Goal: Information Seeking & Learning: Learn about a topic

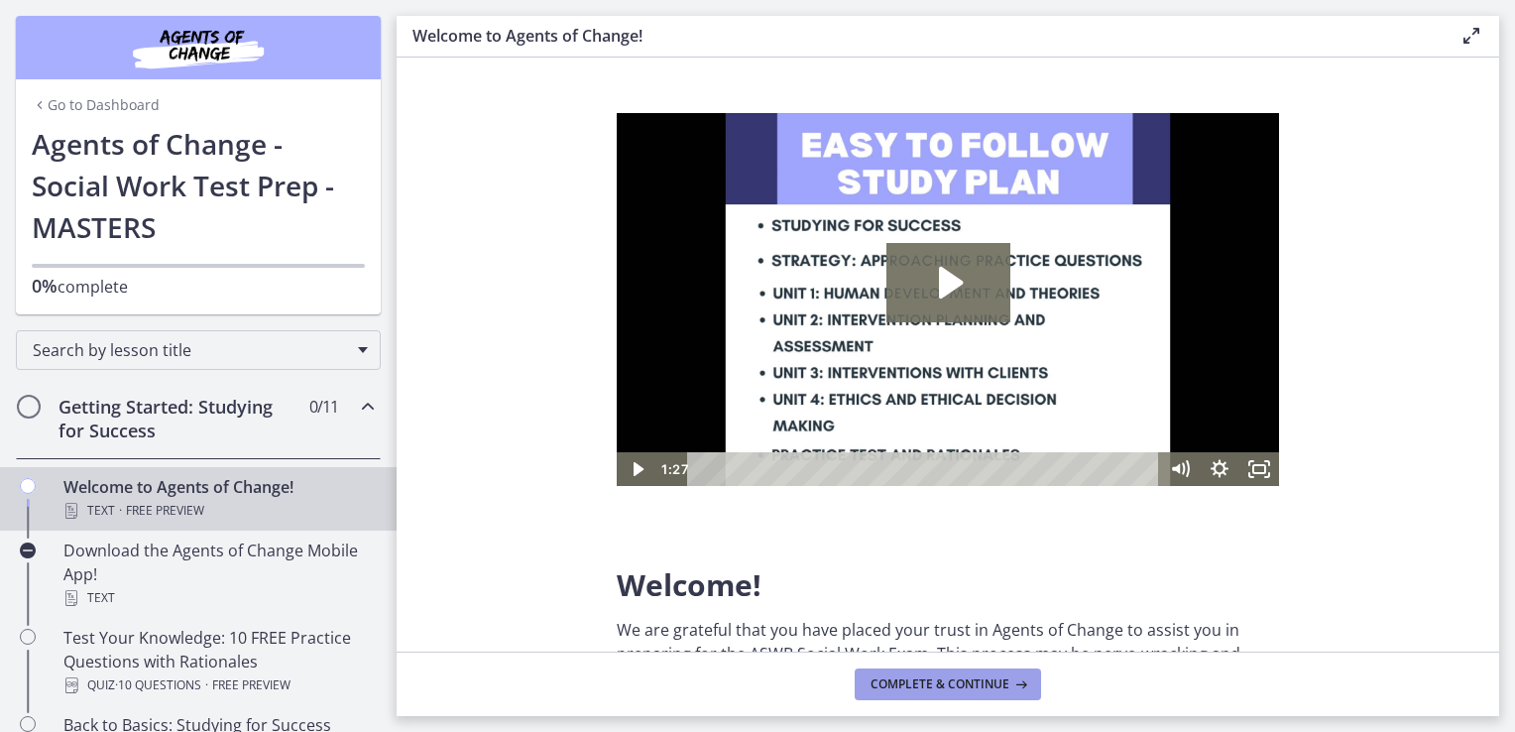
click at [1013, 680] on icon at bounding box center [1019, 684] width 20 height 16
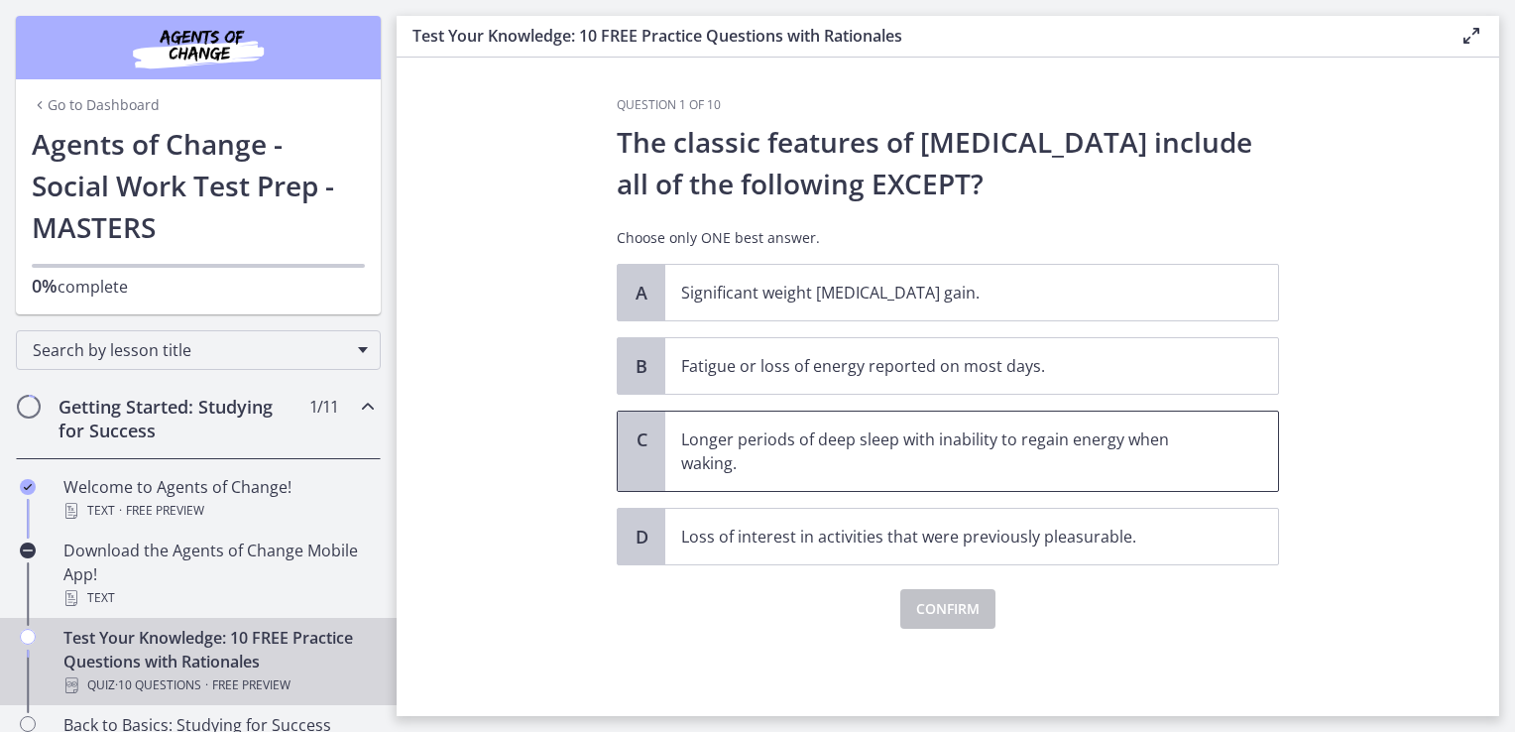
click at [845, 459] on p "Longer periods of deep sleep with inability to regain energy when waking." at bounding box center [951, 451] width 541 height 48
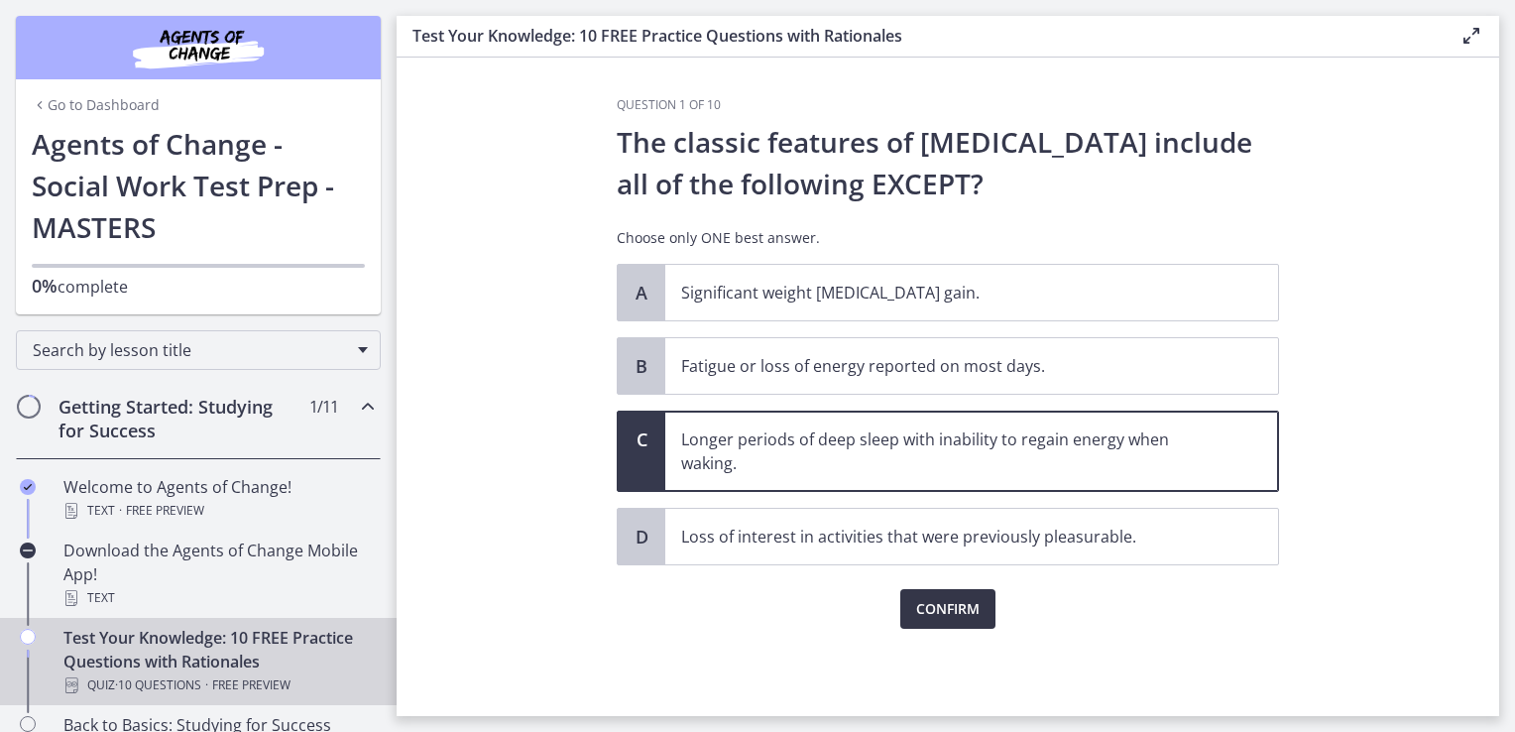
click at [940, 602] on span "Confirm" at bounding box center [947, 609] width 63 height 24
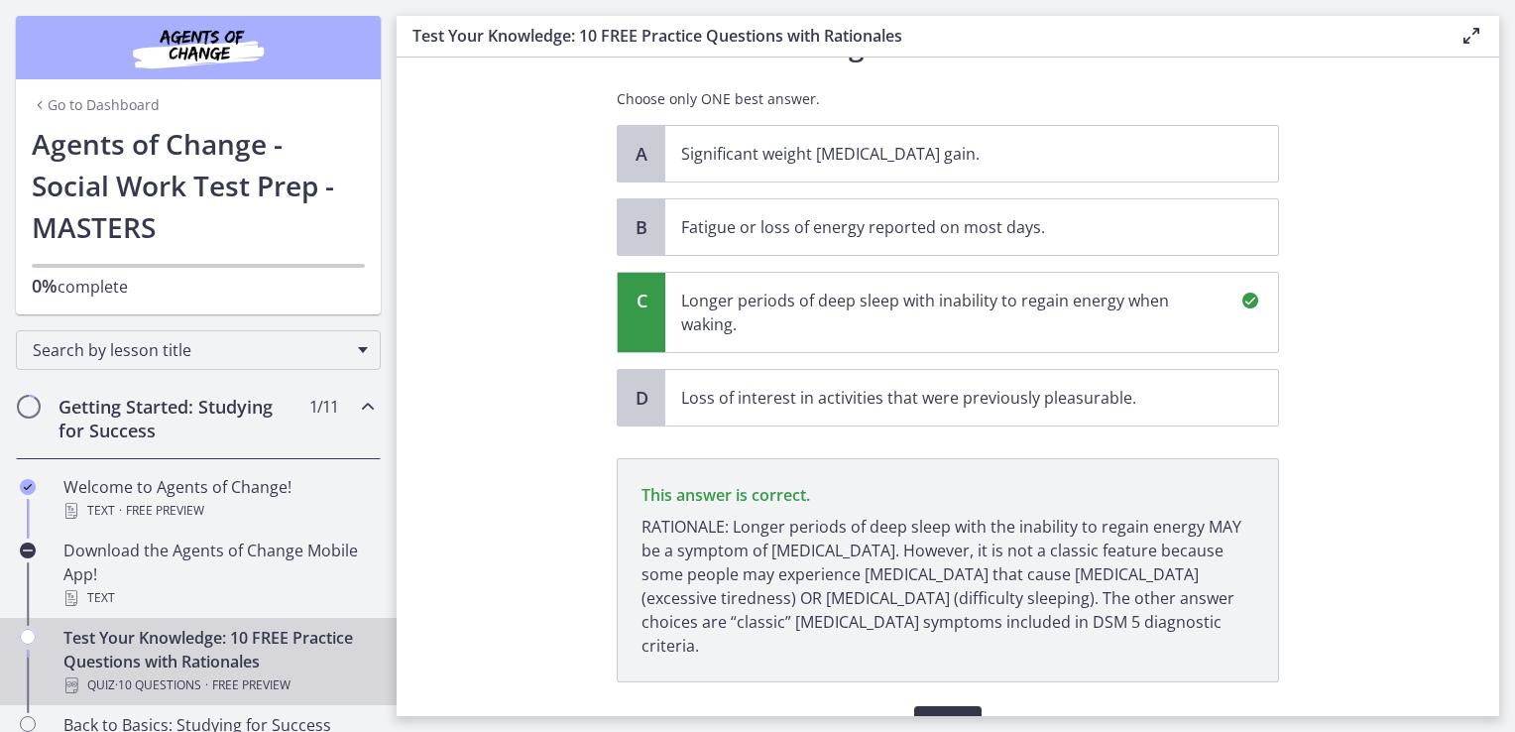
scroll to position [221, 0]
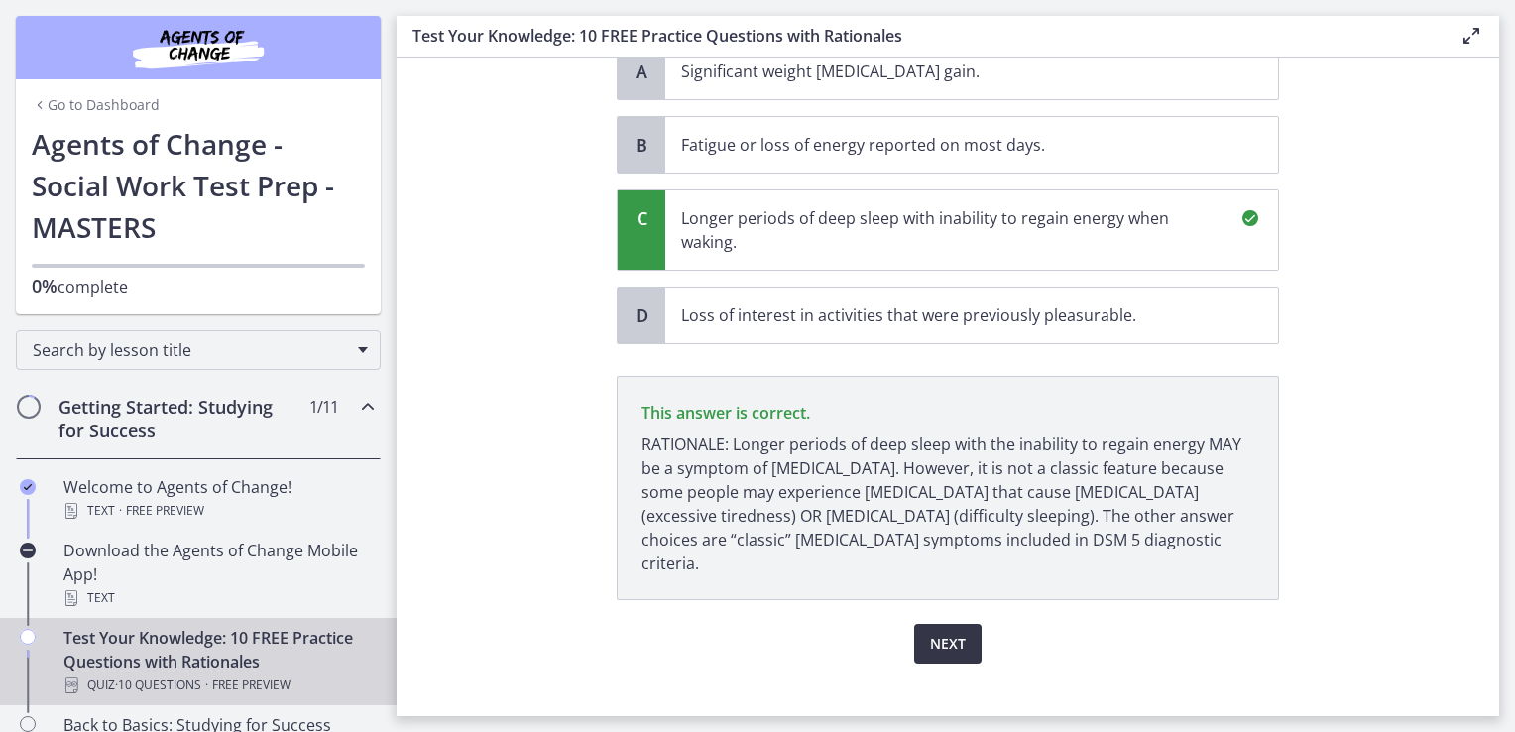
click at [940, 624] on button "Next" at bounding box center [947, 644] width 67 height 40
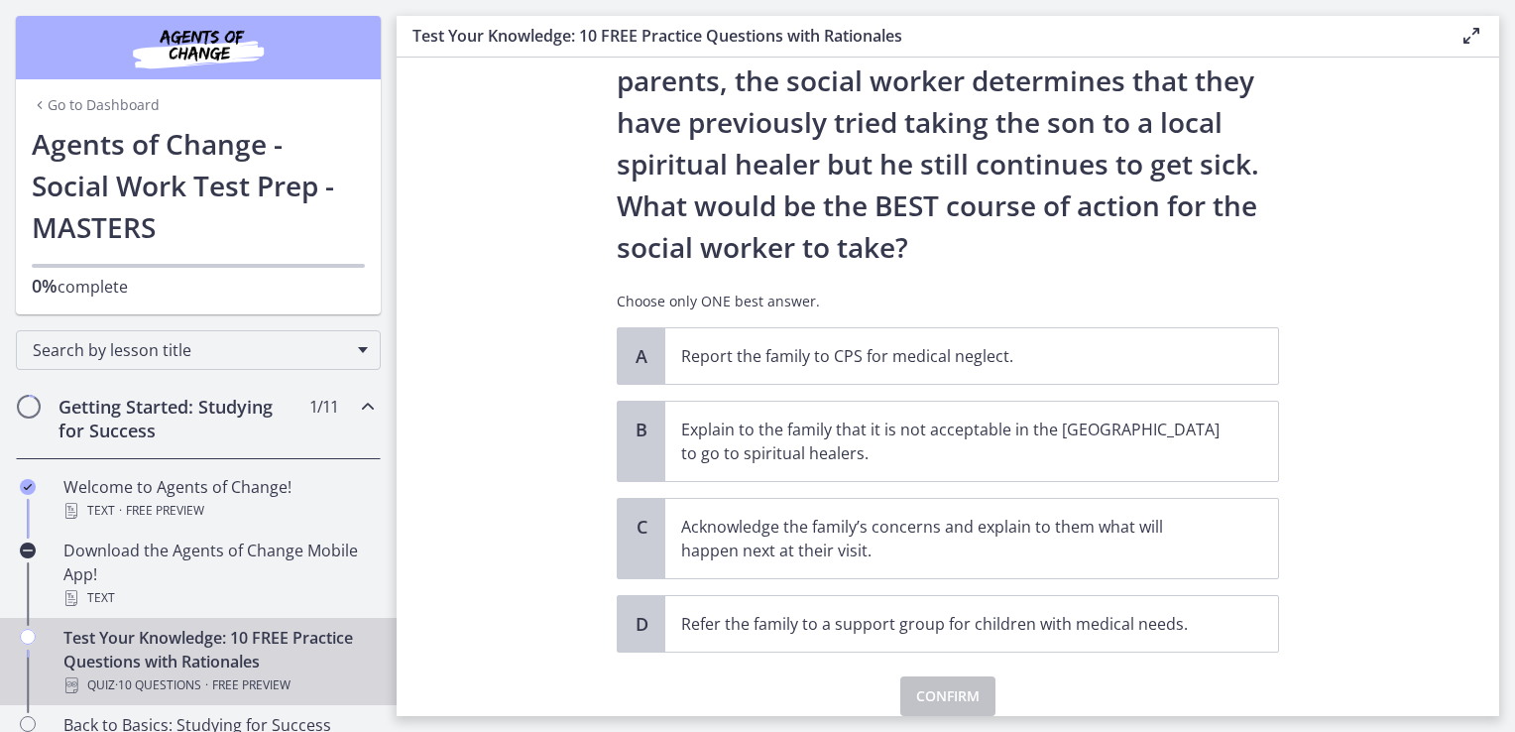
scroll to position [313, 0]
click at [964, 606] on span "Refer the family to a support group for children with medical needs." at bounding box center [971, 622] width 613 height 56
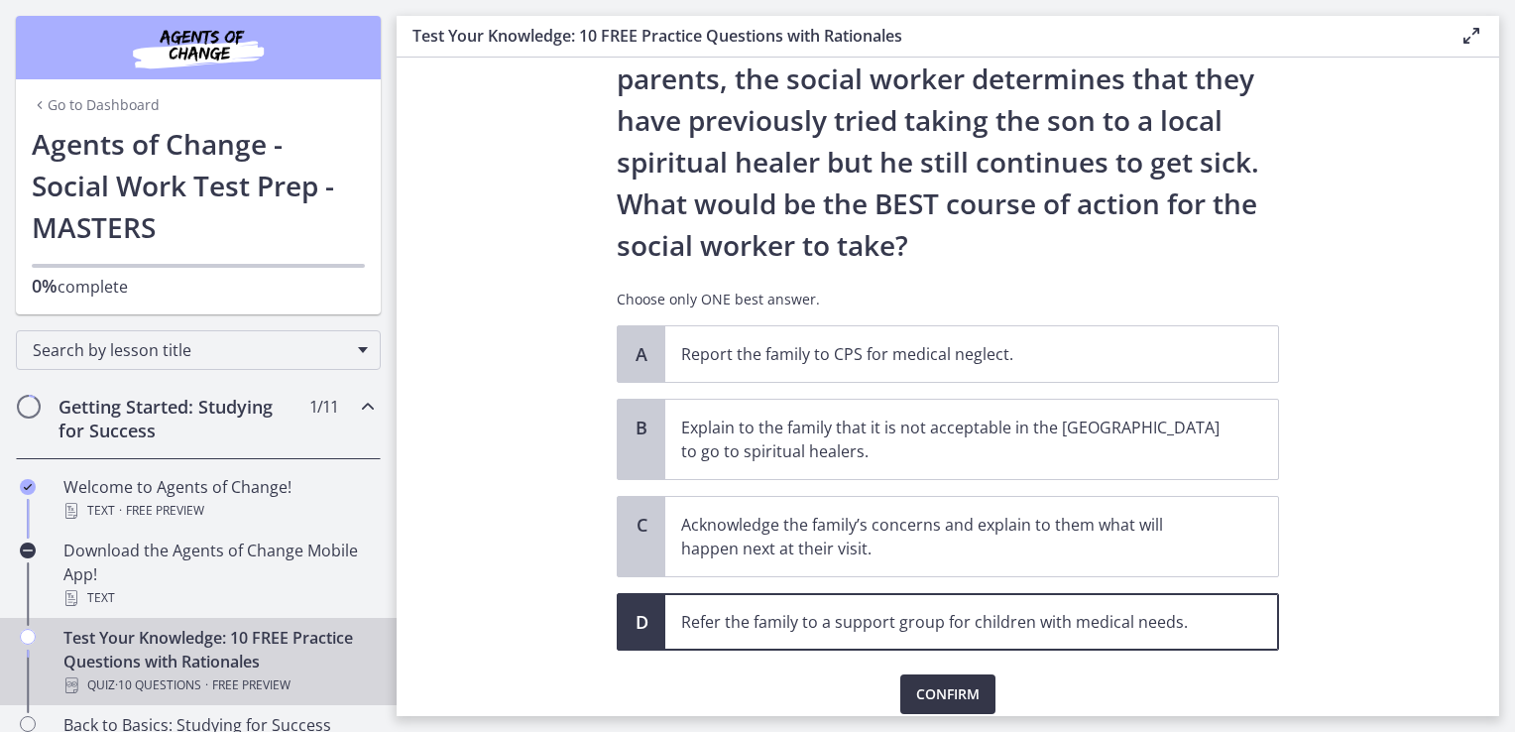
click at [940, 699] on span "Confirm" at bounding box center [947, 694] width 63 height 24
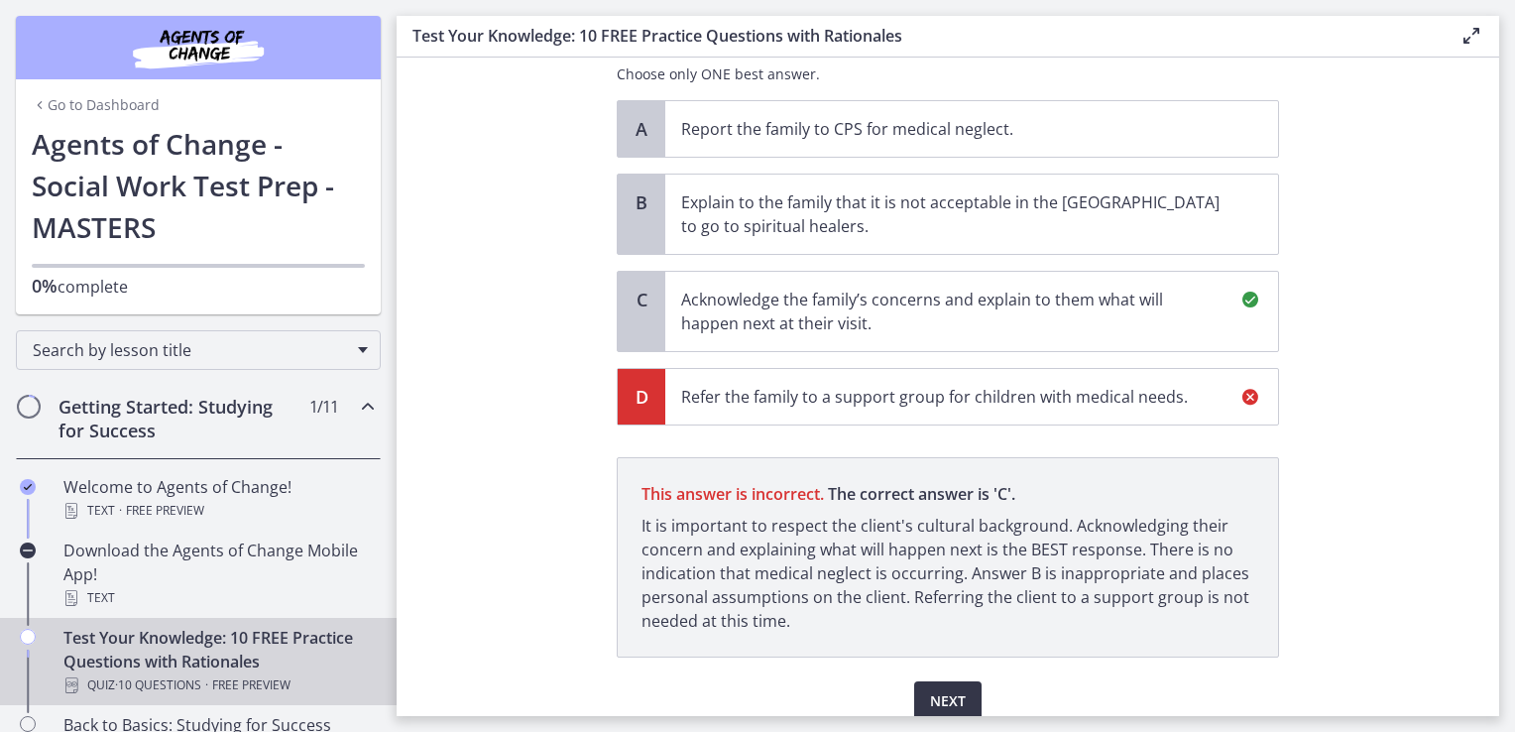
scroll to position [620, 0]
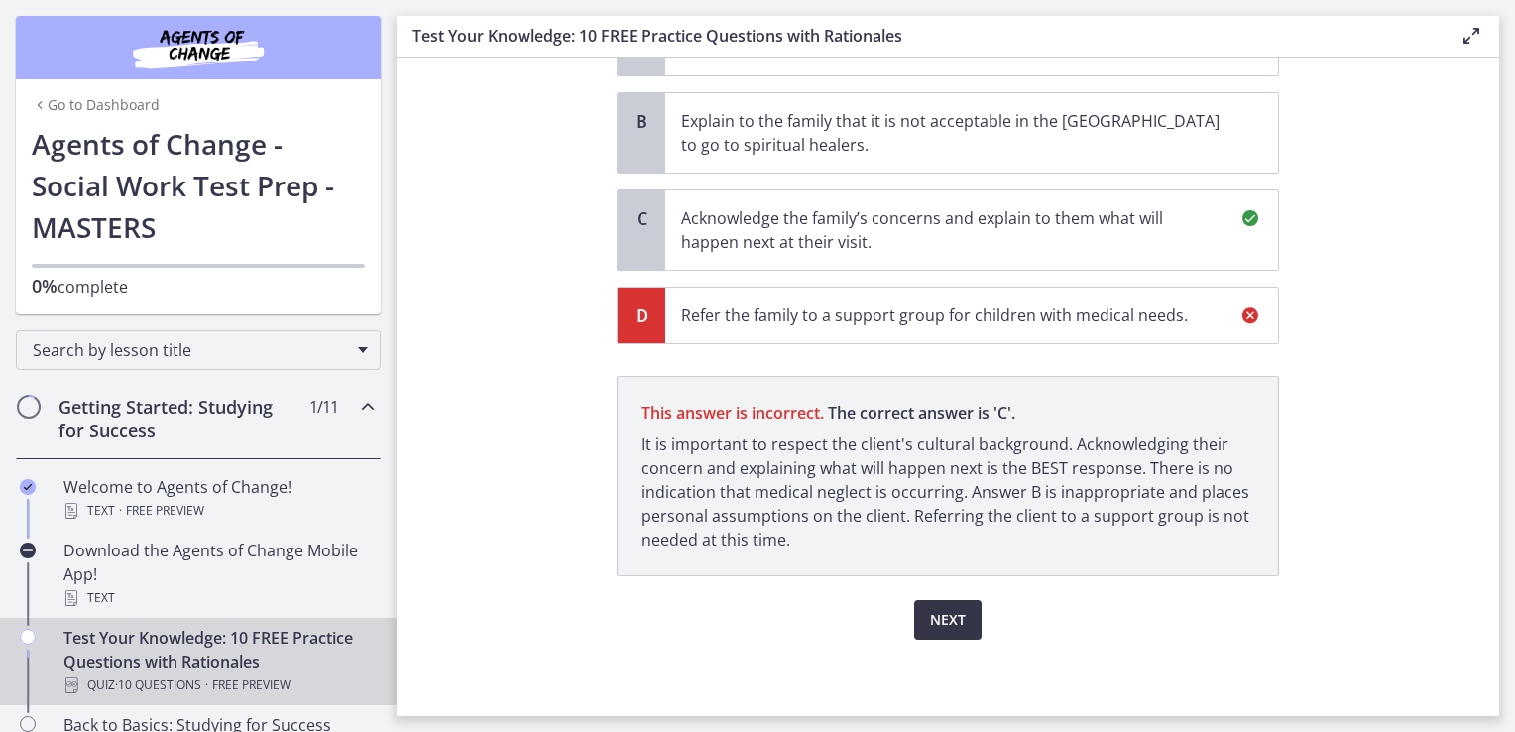
click at [942, 602] on button "Next" at bounding box center [947, 620] width 67 height 40
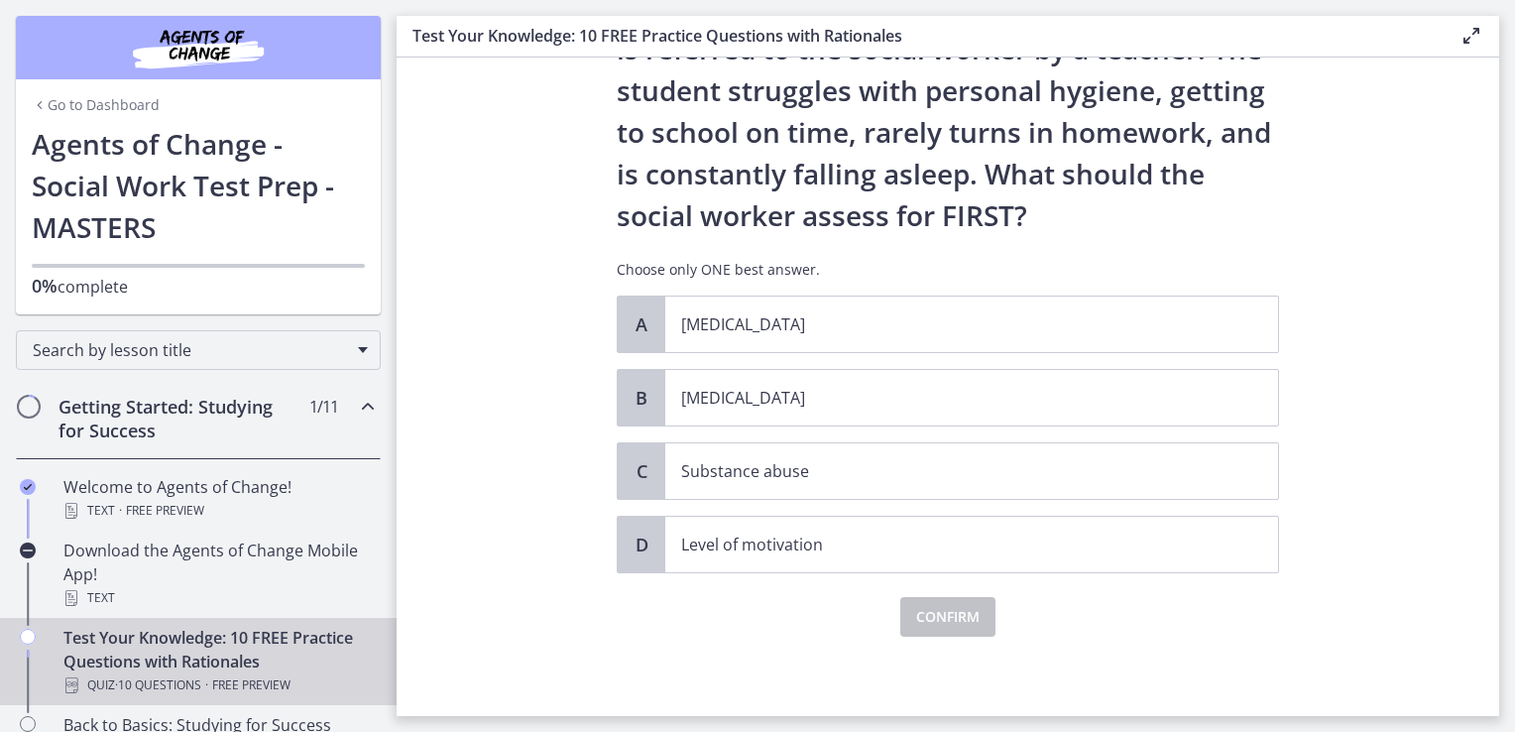
scroll to position [0, 0]
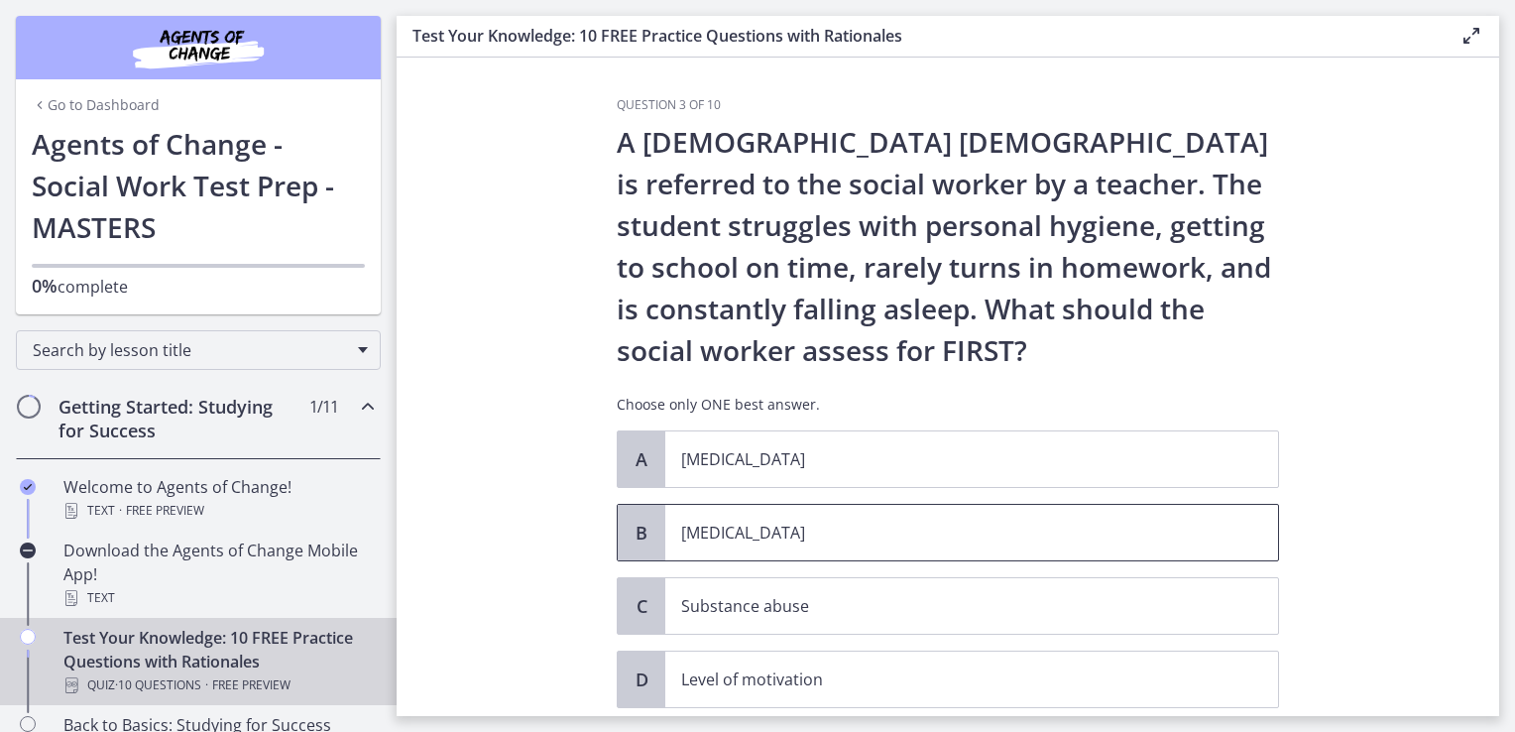
click at [932, 549] on span "[MEDICAL_DATA]" at bounding box center [971, 533] width 613 height 56
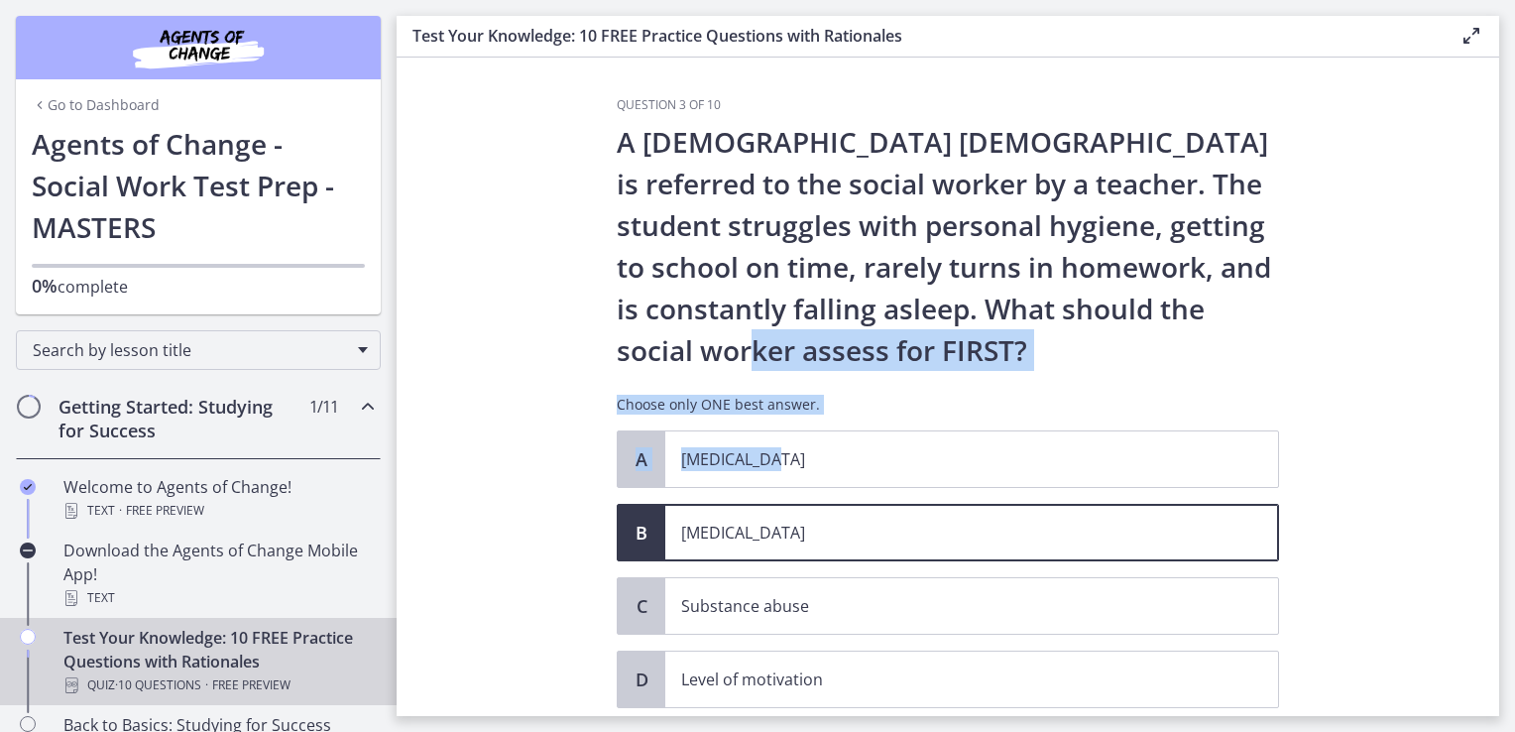
drag, startPoint x: 1475, startPoint y: 367, endPoint x: 1463, endPoint y: 467, distance: 100.8
click at [1463, 467] on section "Question 3 of 10 A [DEMOGRAPHIC_DATA] [DEMOGRAPHIC_DATA] is referred to the soc…" at bounding box center [948, 387] width 1102 height 658
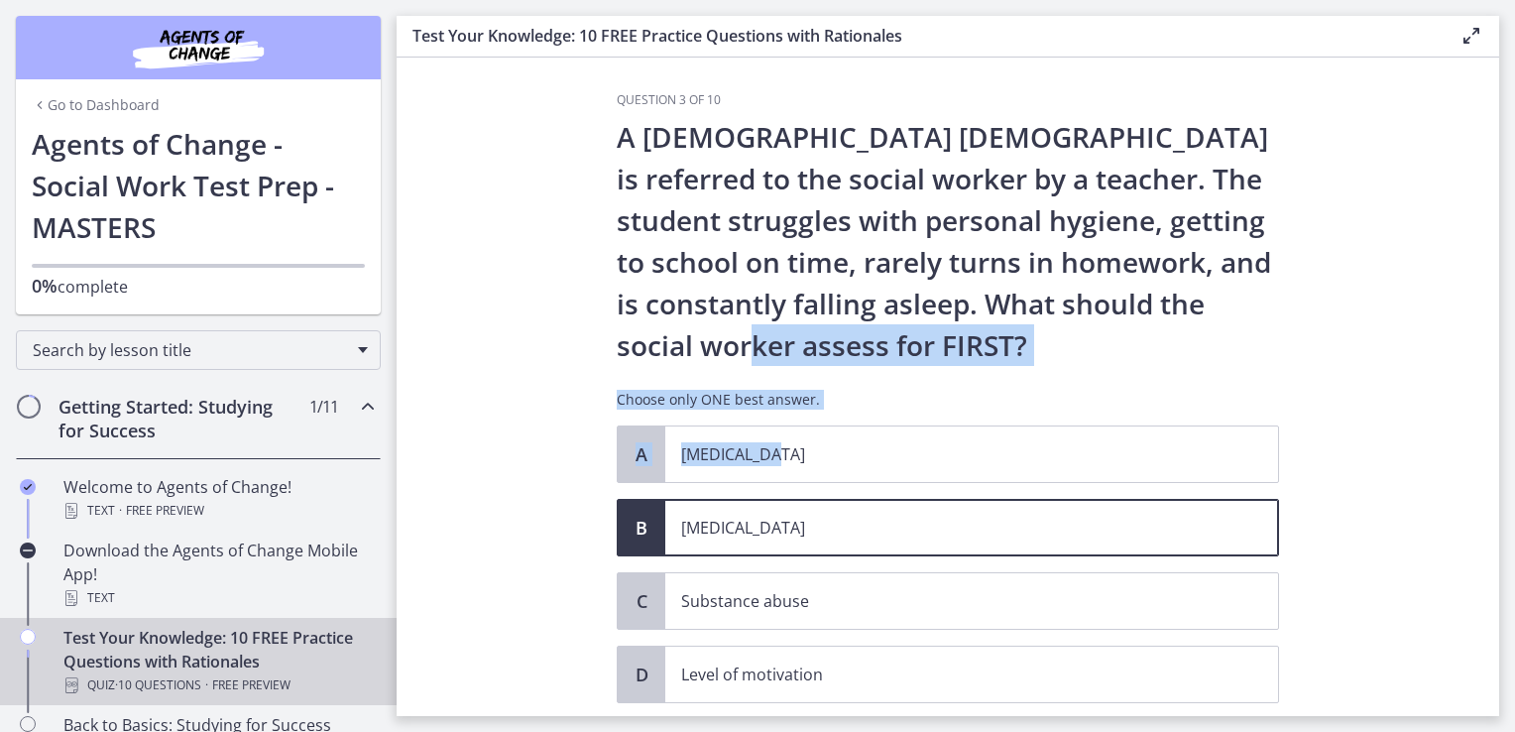
scroll to position [132, 0]
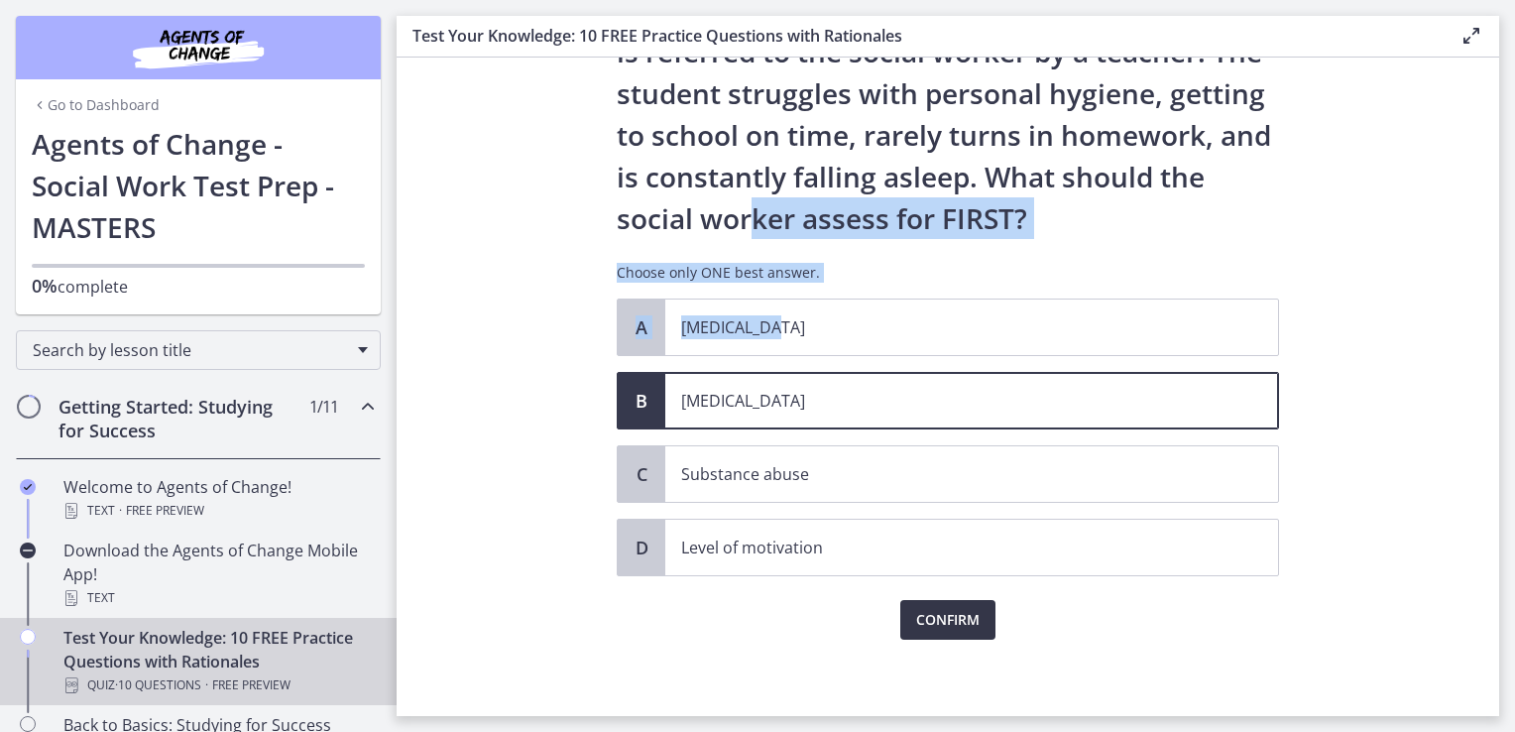
click at [958, 621] on span "Confirm" at bounding box center [947, 620] width 63 height 24
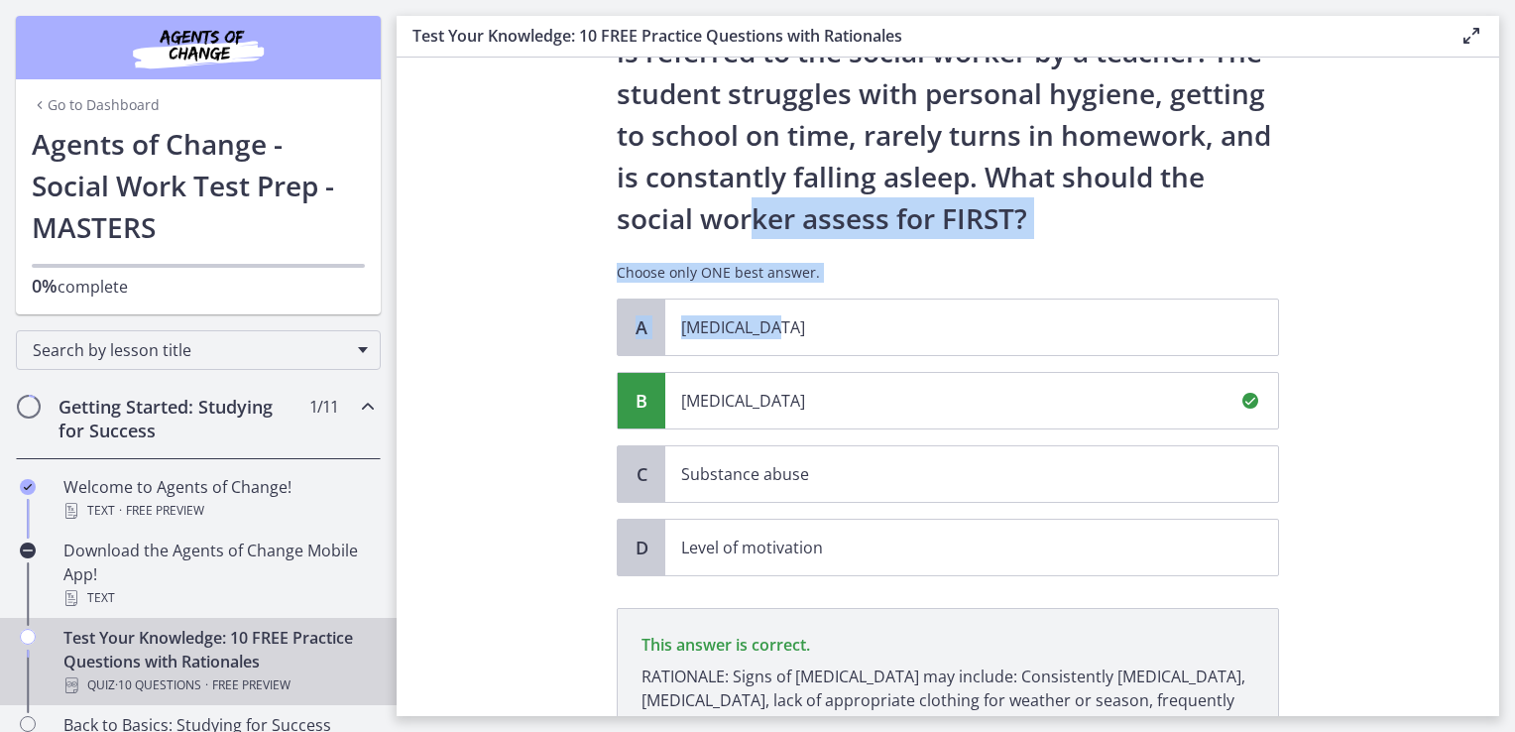
scroll to position [364, 0]
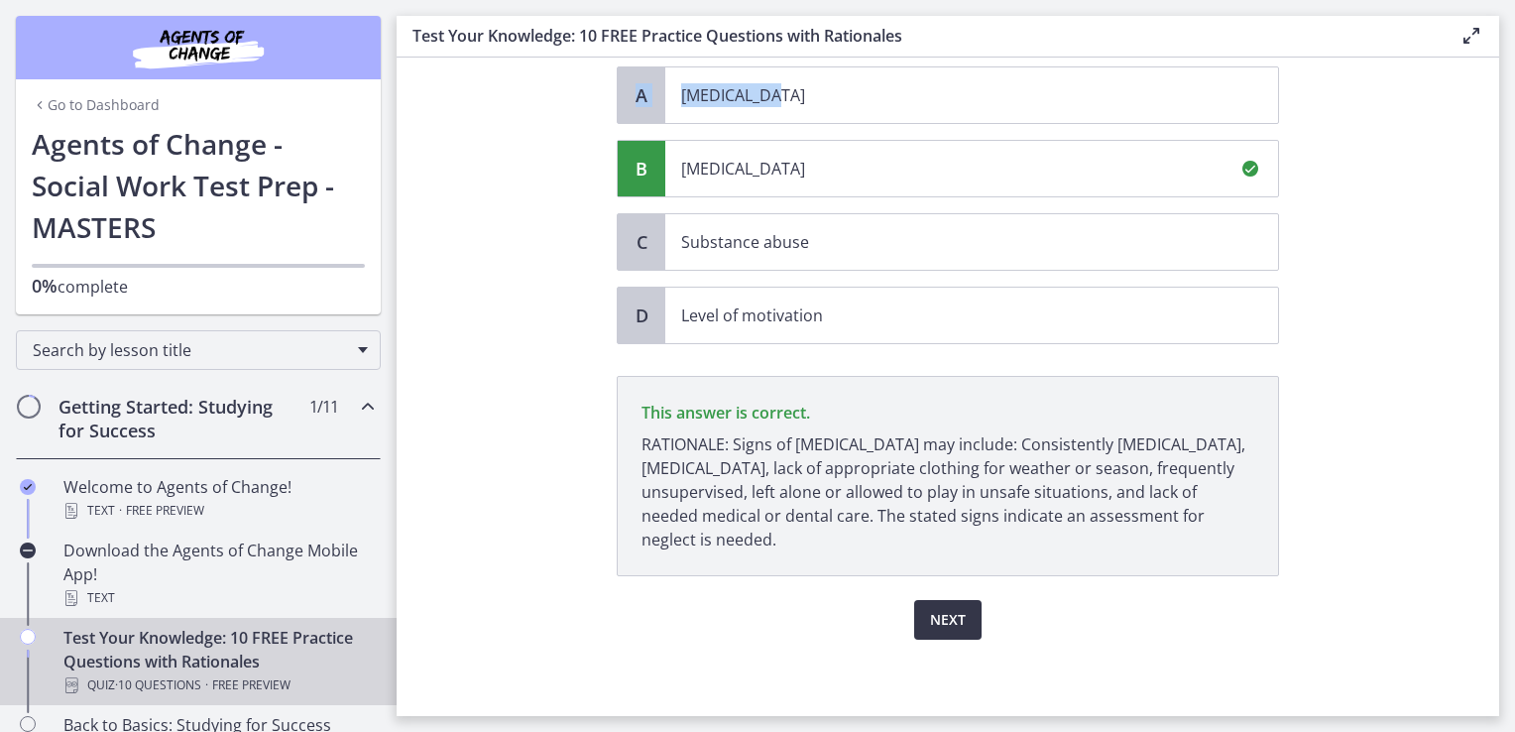
click at [958, 621] on button "Next" at bounding box center [947, 620] width 67 height 40
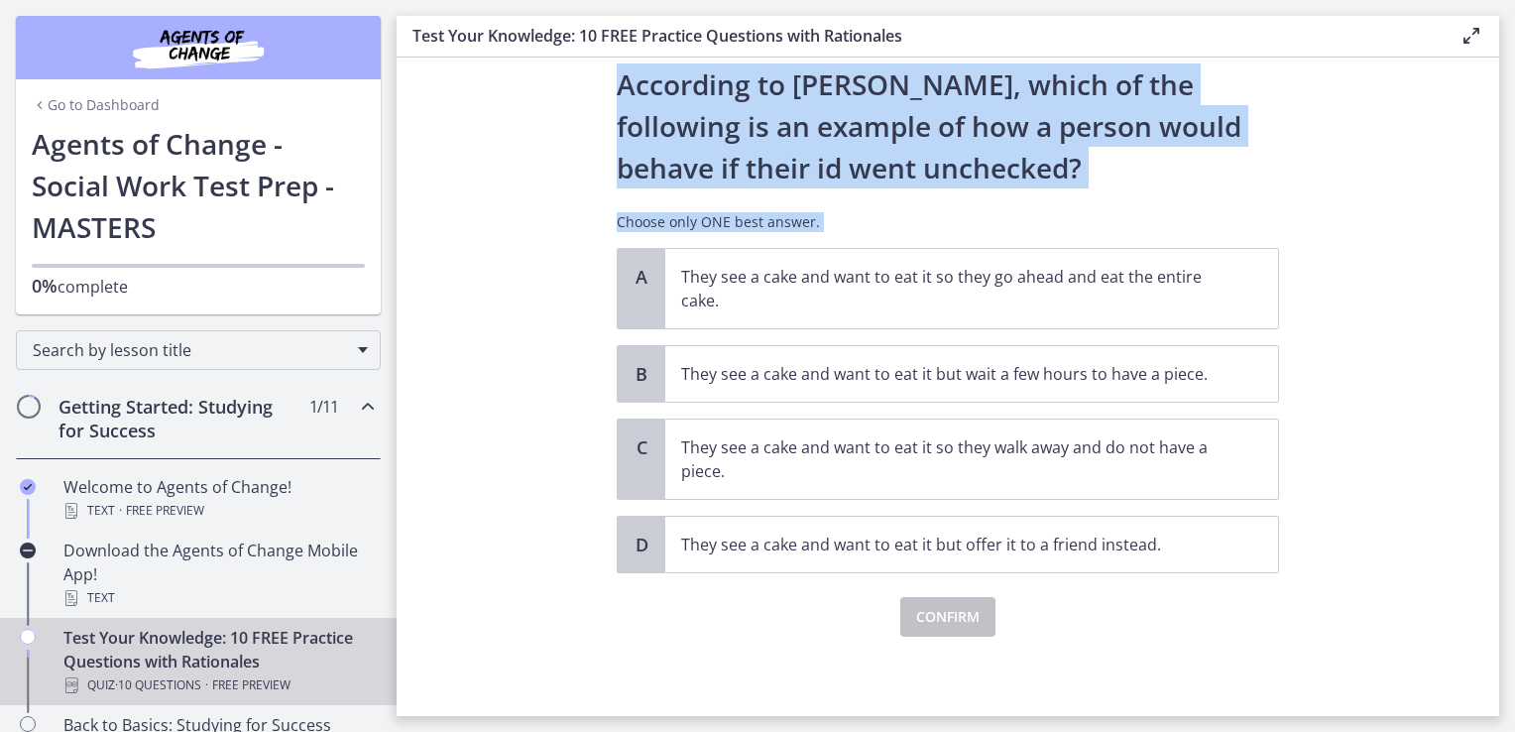
scroll to position [0, 0]
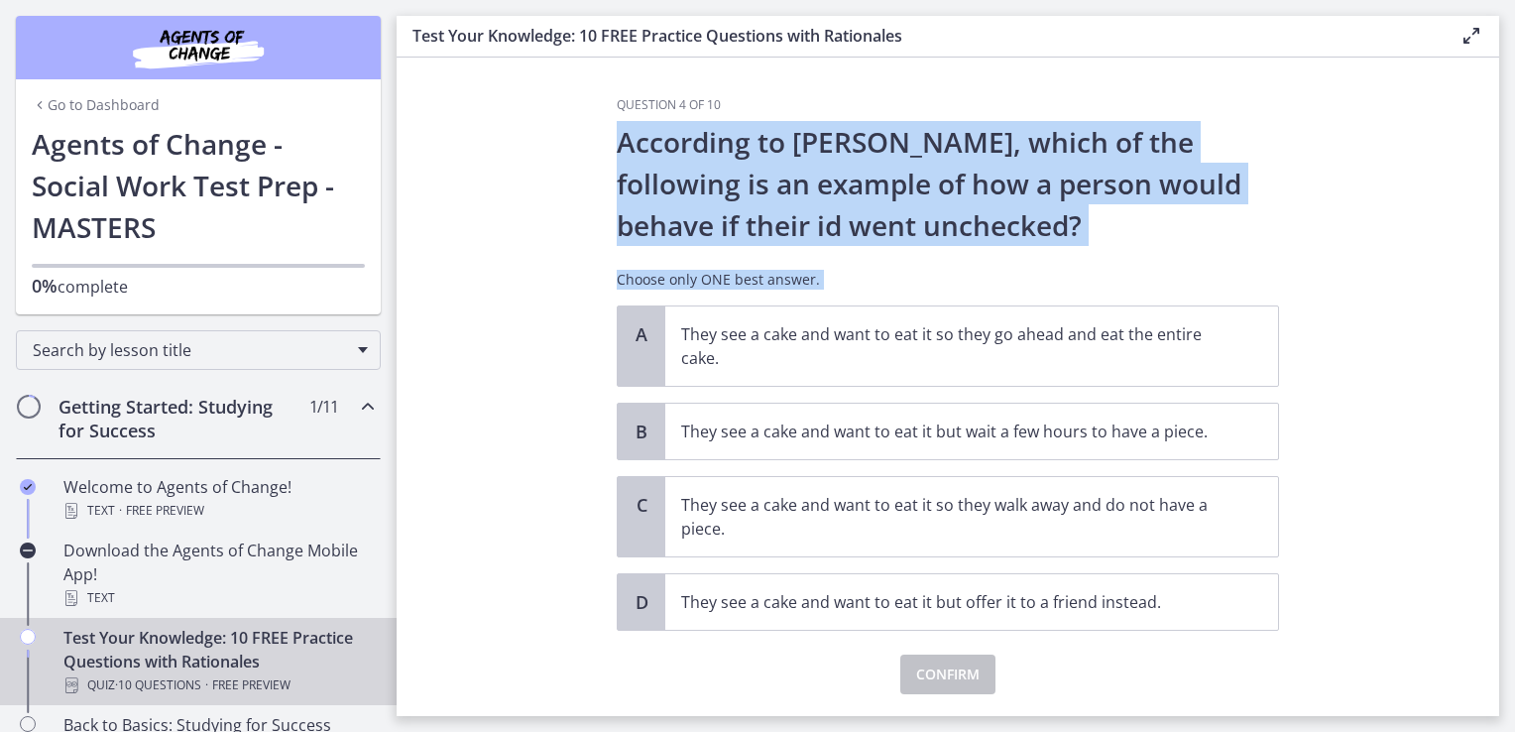
click at [1343, 403] on section "Question 4 of 10 According to [PERSON_NAME], which of the following is an examp…" at bounding box center [948, 387] width 1102 height 658
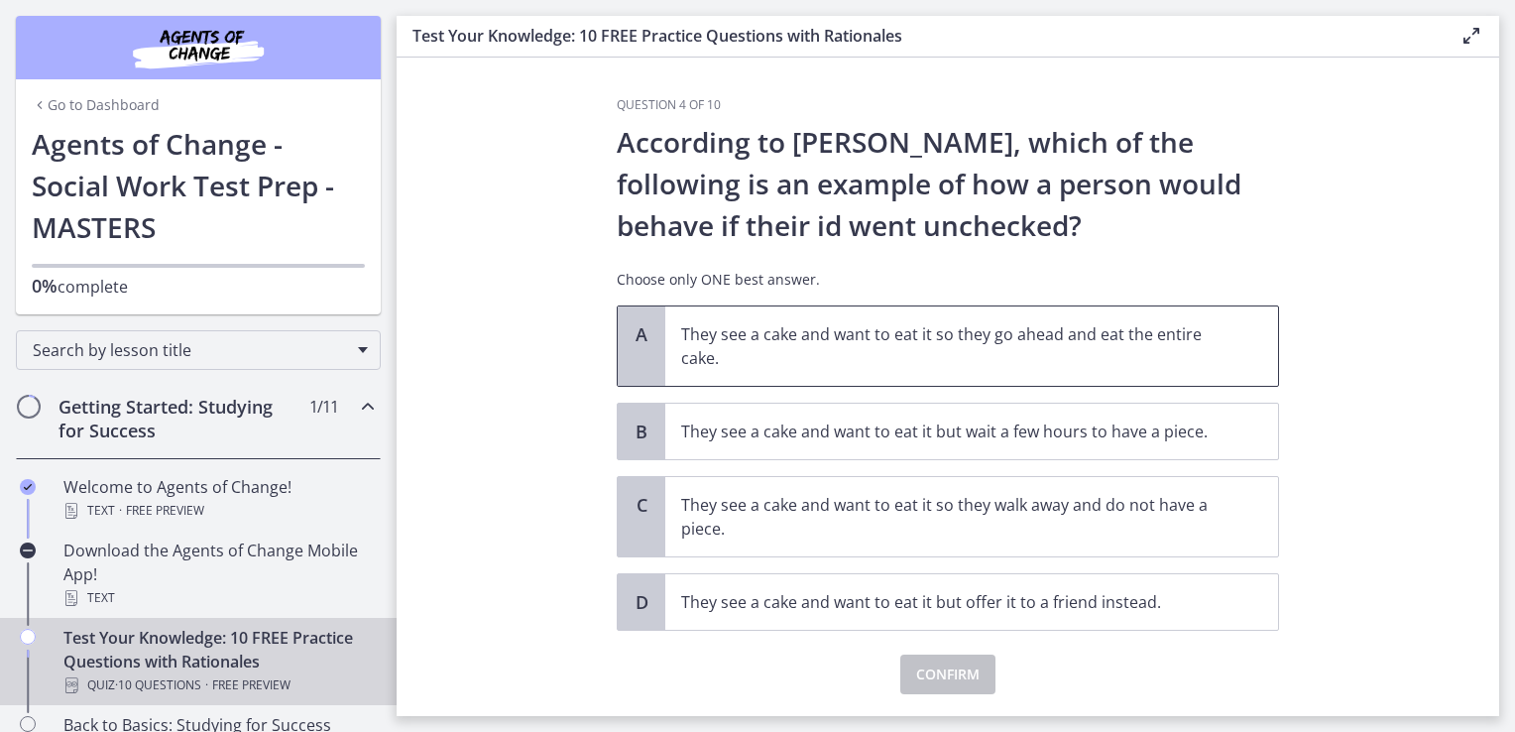
click at [1054, 355] on p "They see a cake and want to eat it so they go ahead and eat the entire cake." at bounding box center [951, 346] width 541 height 48
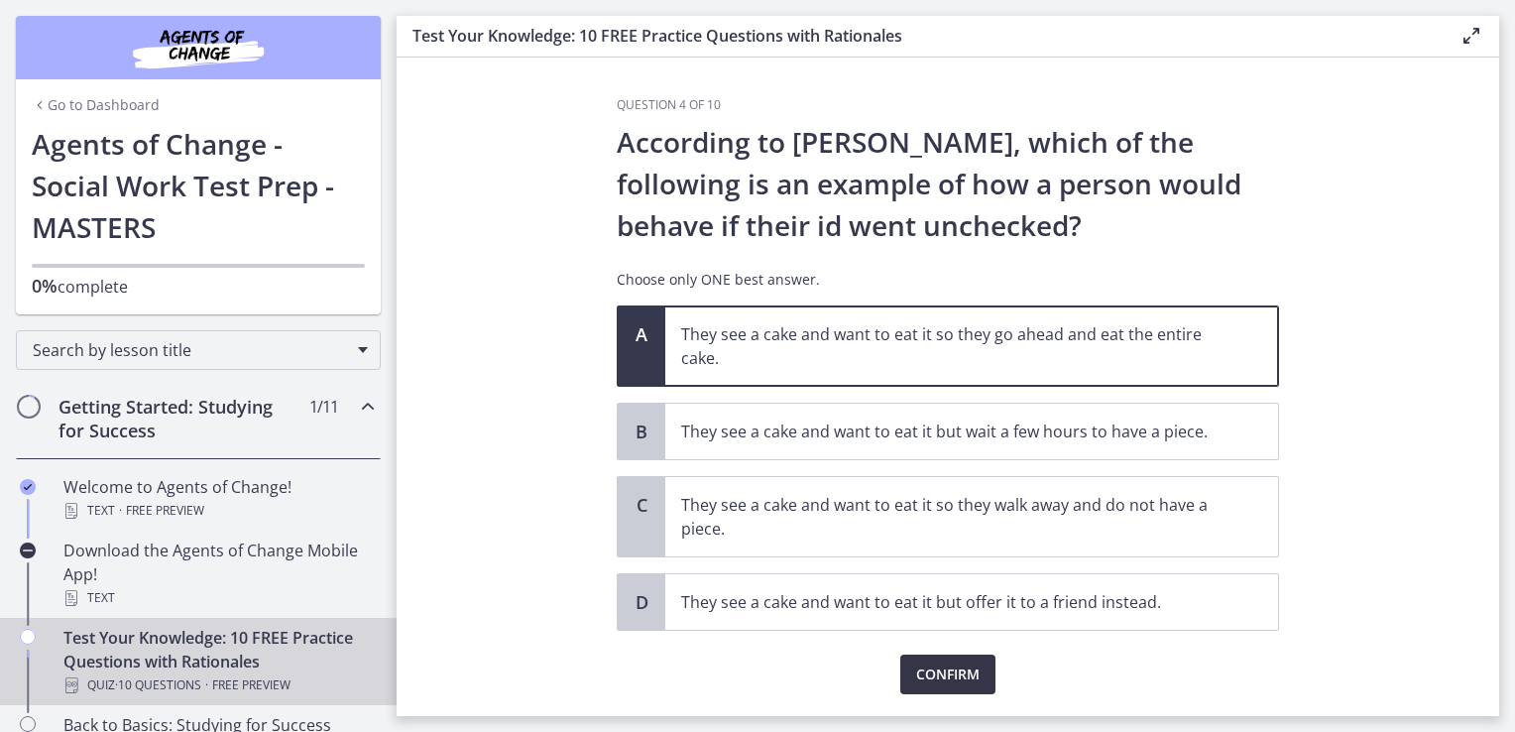
click at [936, 690] on button "Confirm" at bounding box center [947, 674] width 95 height 40
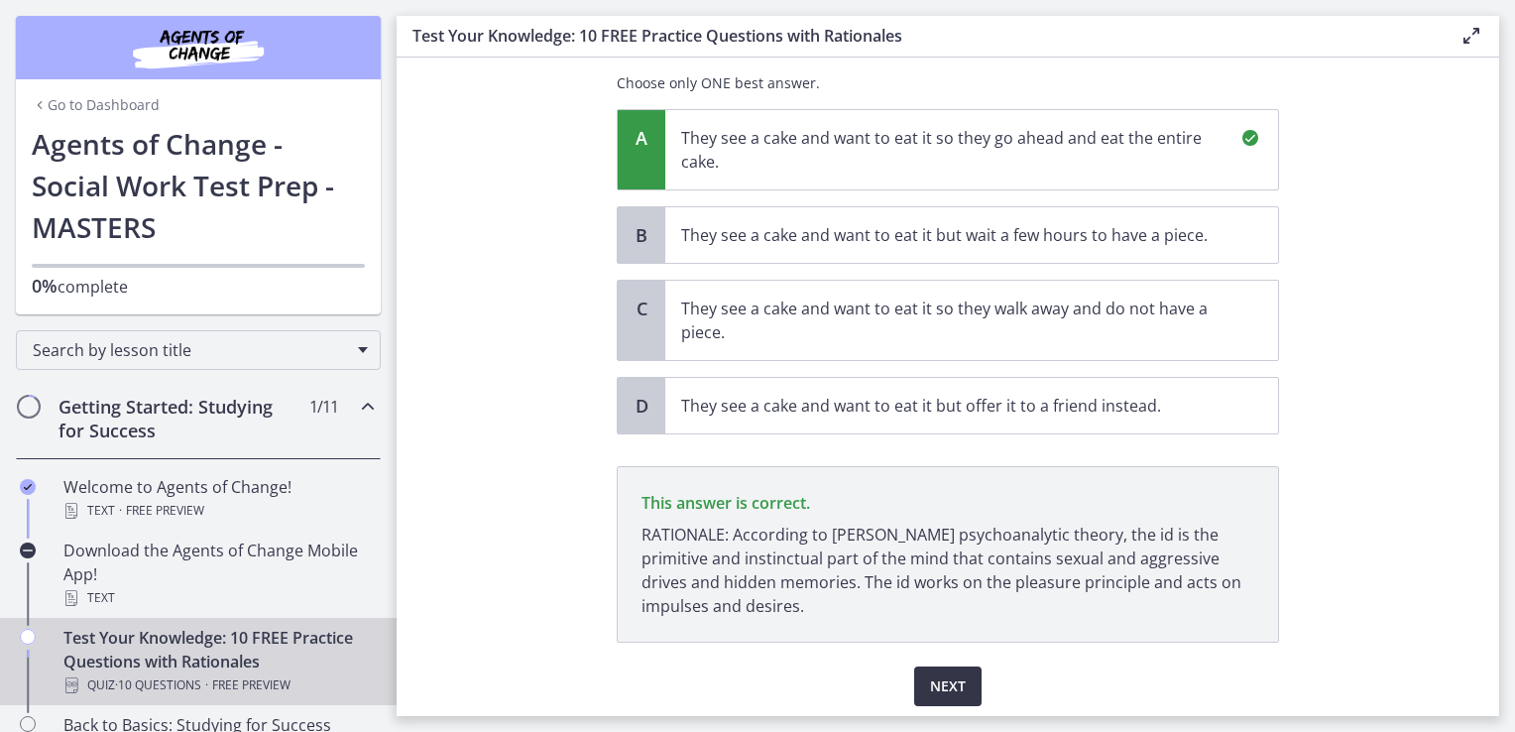
scroll to position [263, 0]
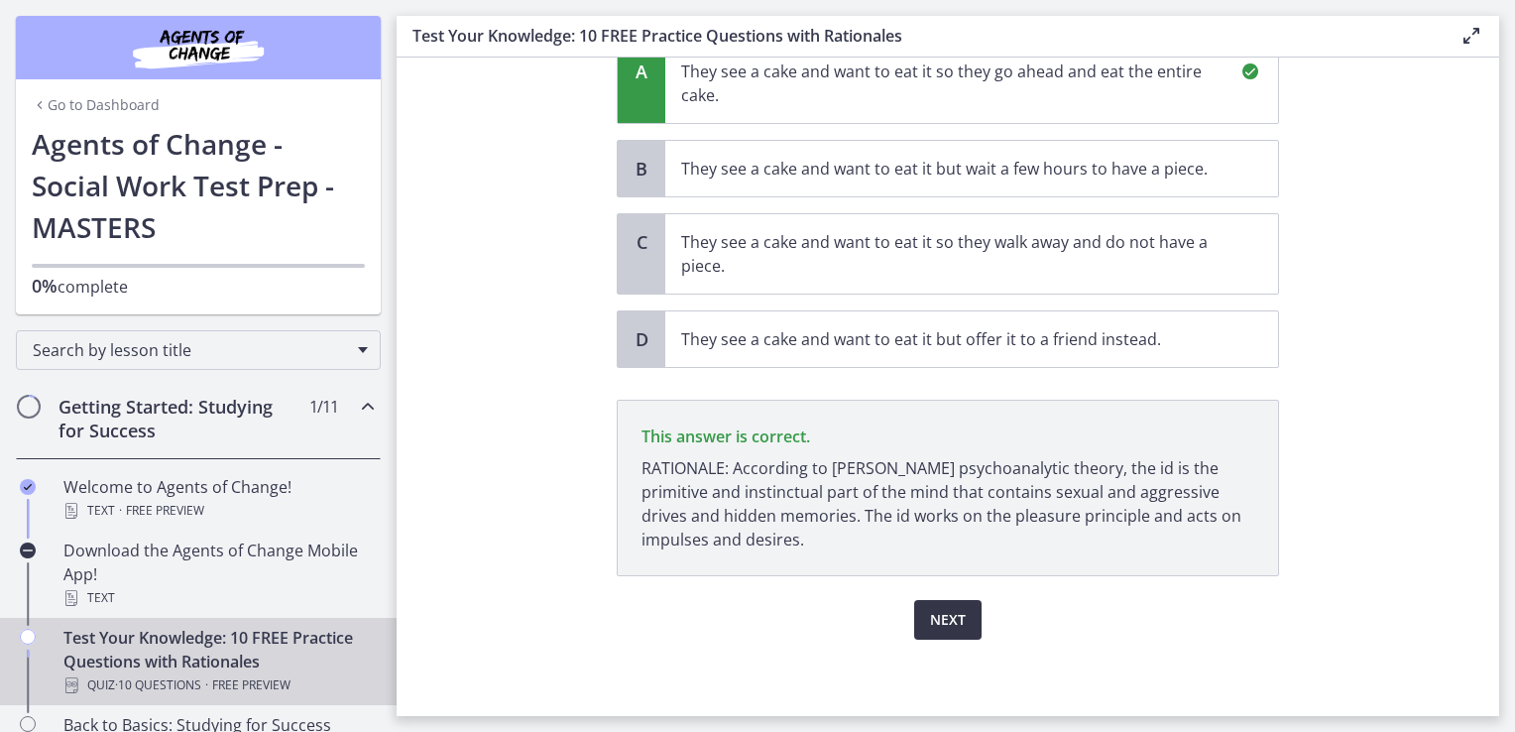
click at [930, 609] on span "Next" at bounding box center [948, 620] width 36 height 24
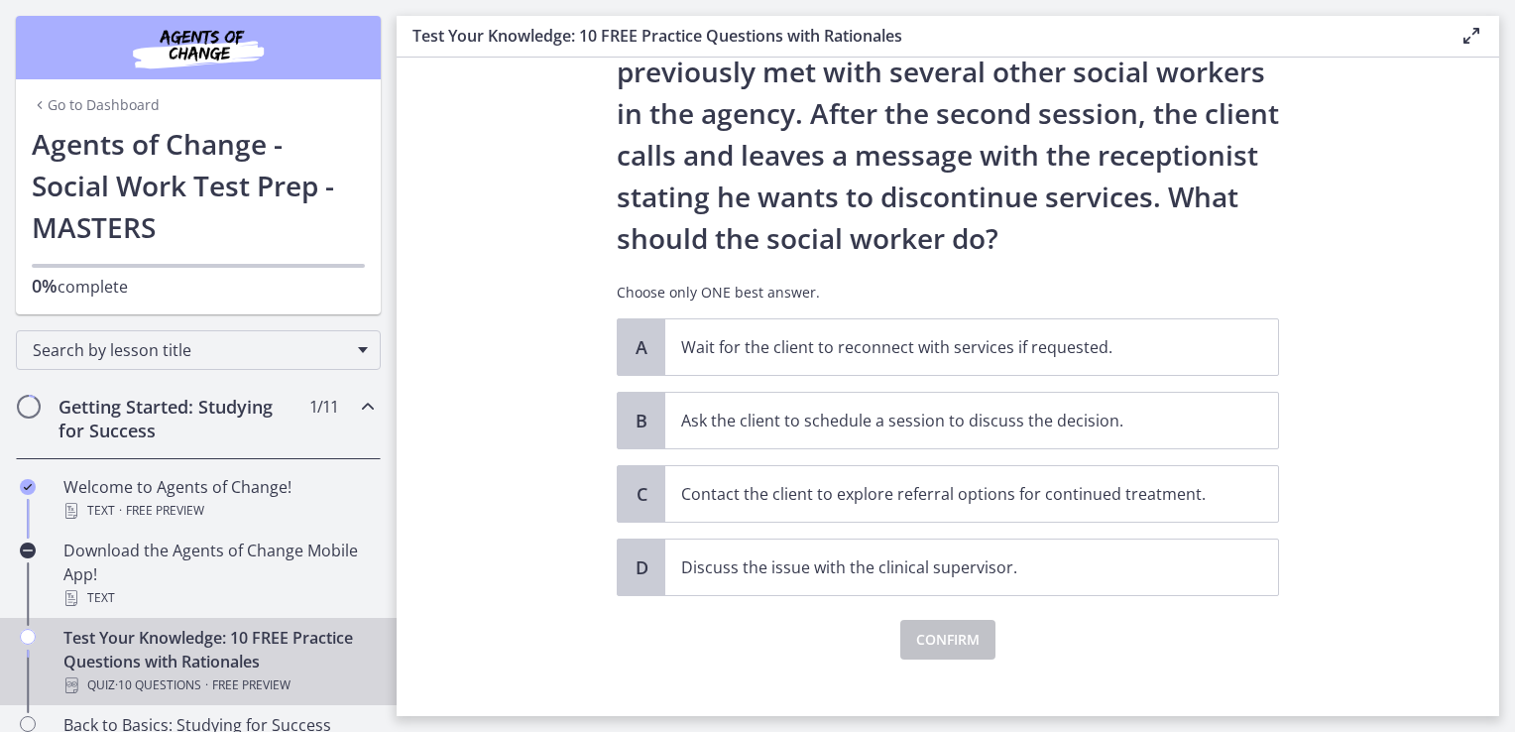
scroll to position [155, 0]
click at [940, 505] on span "Contact the client to explore referral options for continued treatment." at bounding box center [971, 493] width 613 height 56
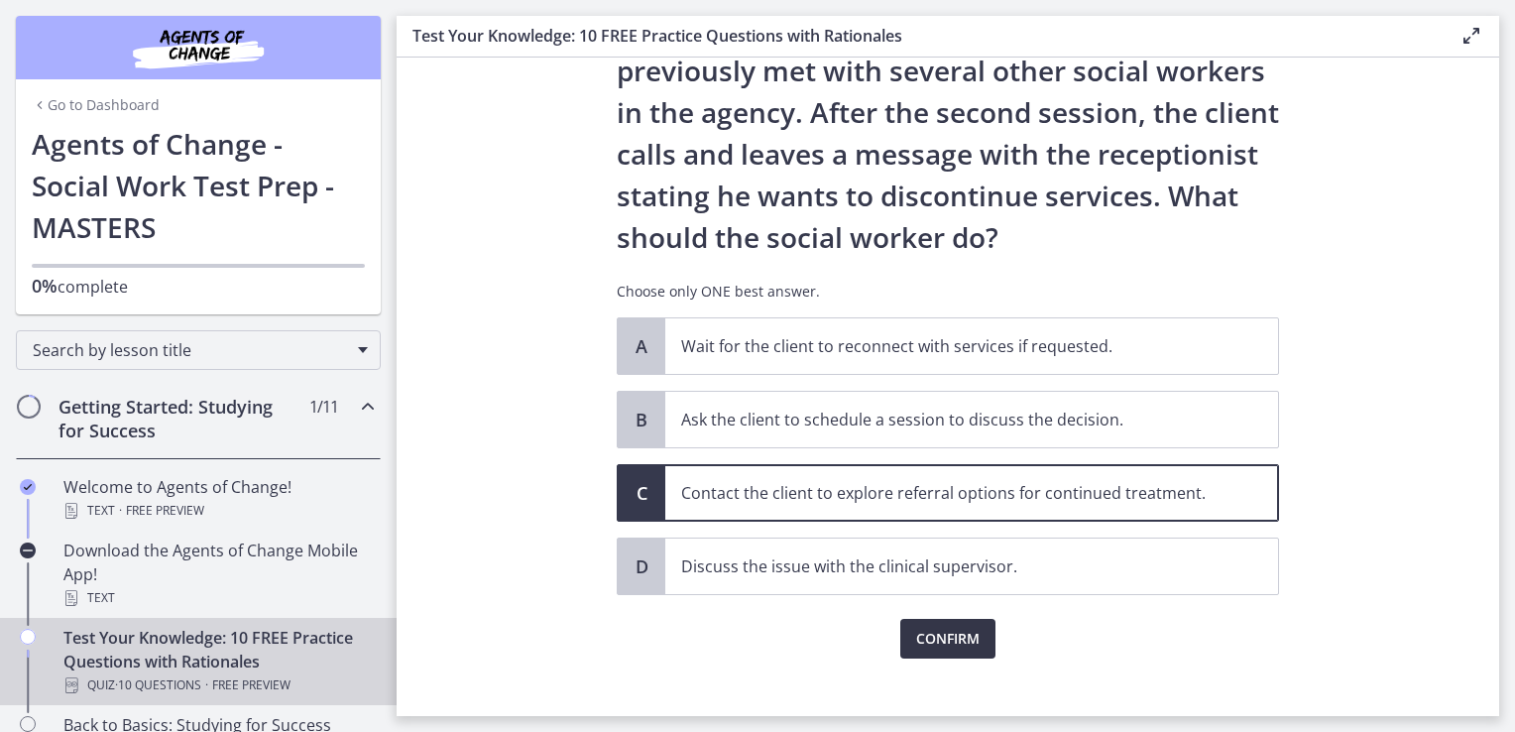
click at [951, 630] on span "Confirm" at bounding box center [947, 639] width 63 height 24
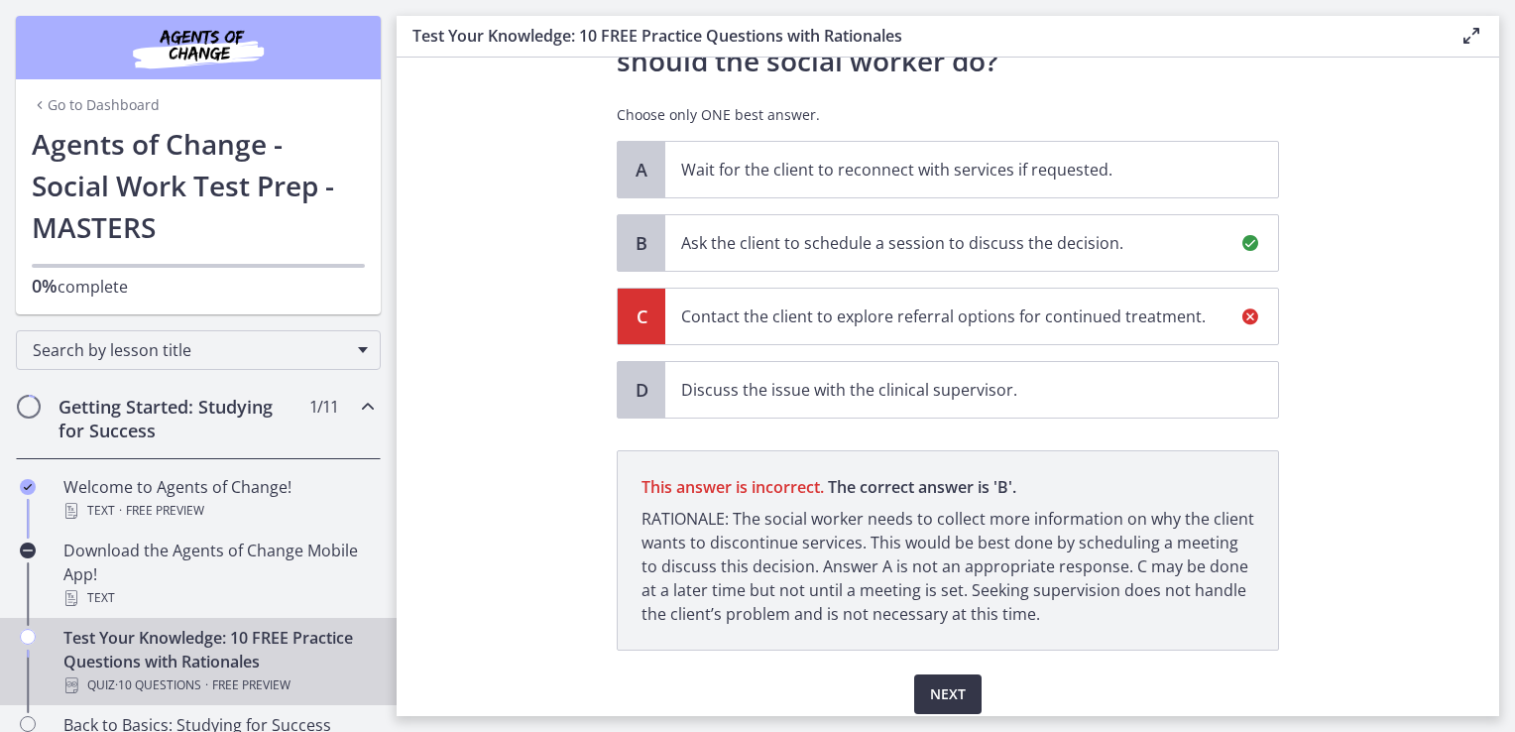
scroll to position [405, 0]
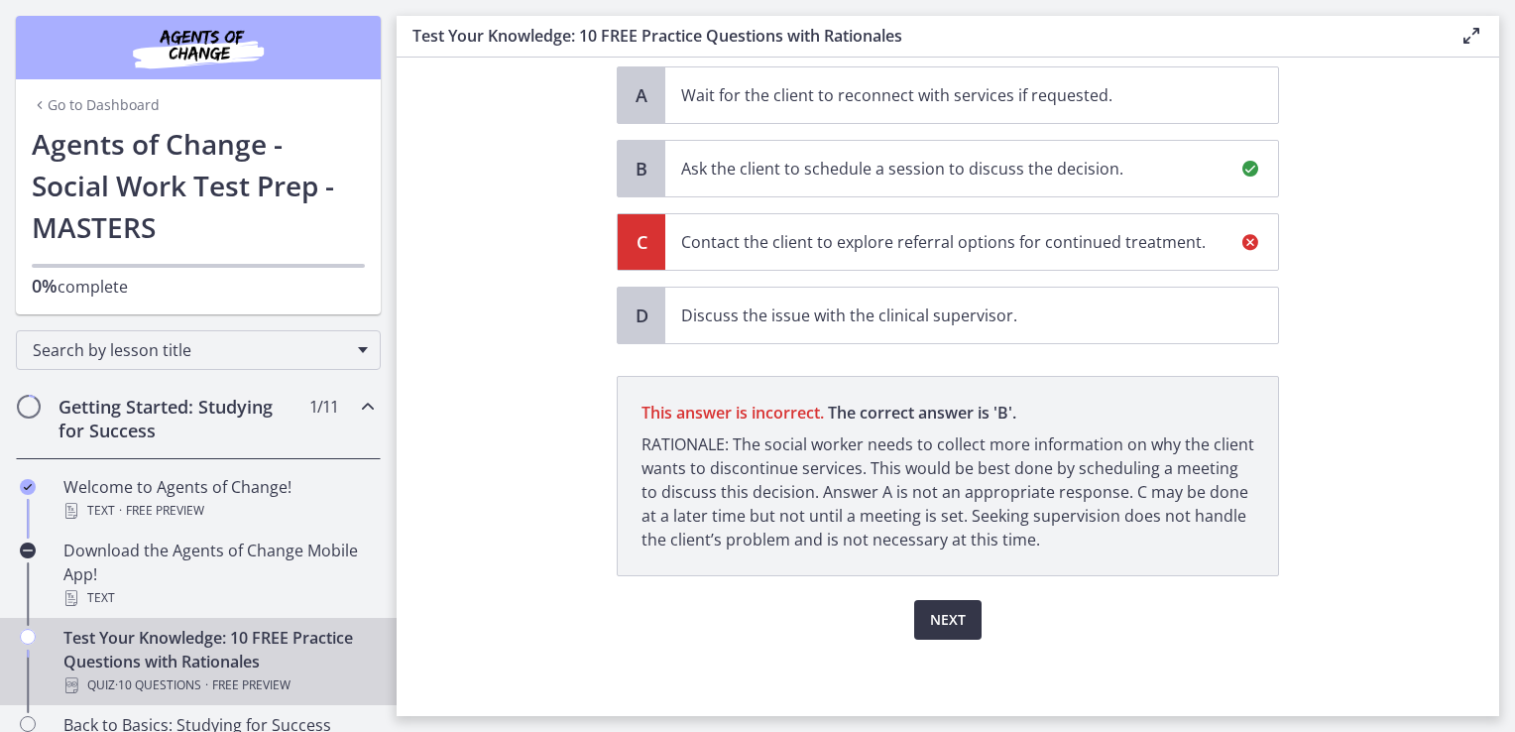
click at [944, 608] on span "Next" at bounding box center [948, 620] width 36 height 24
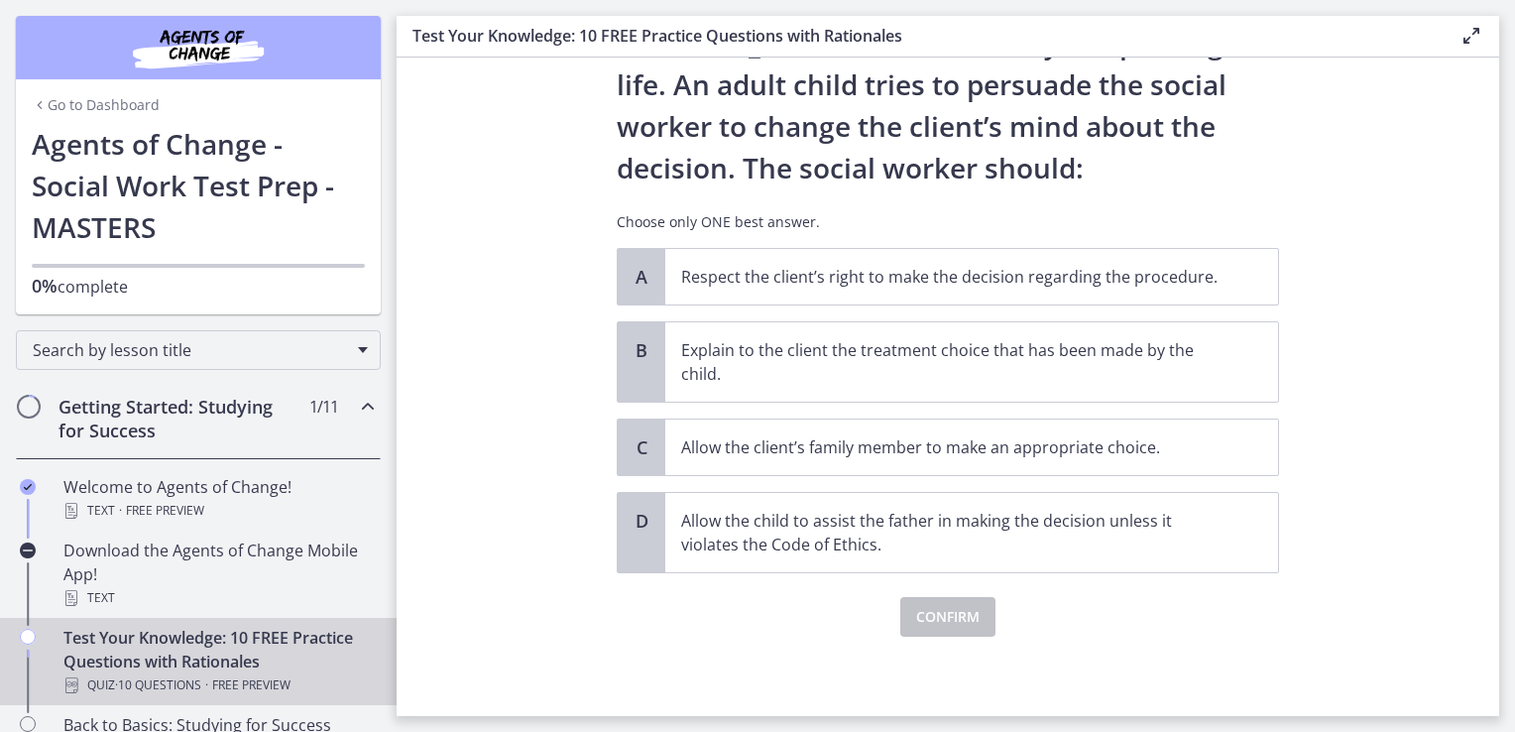
scroll to position [0, 0]
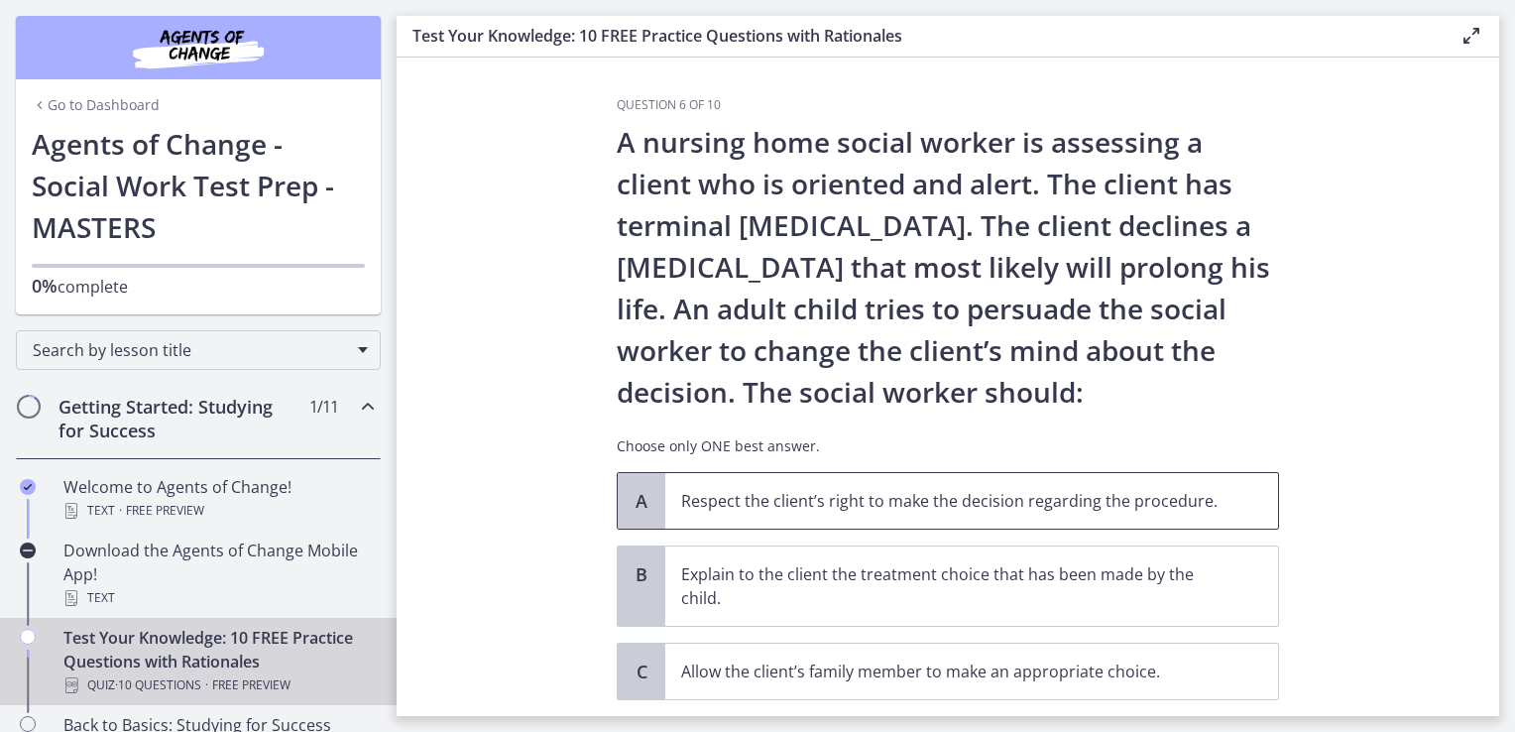
click at [1110, 510] on p "Respect the client’s right to make the decision regarding the procedure." at bounding box center [951, 501] width 541 height 24
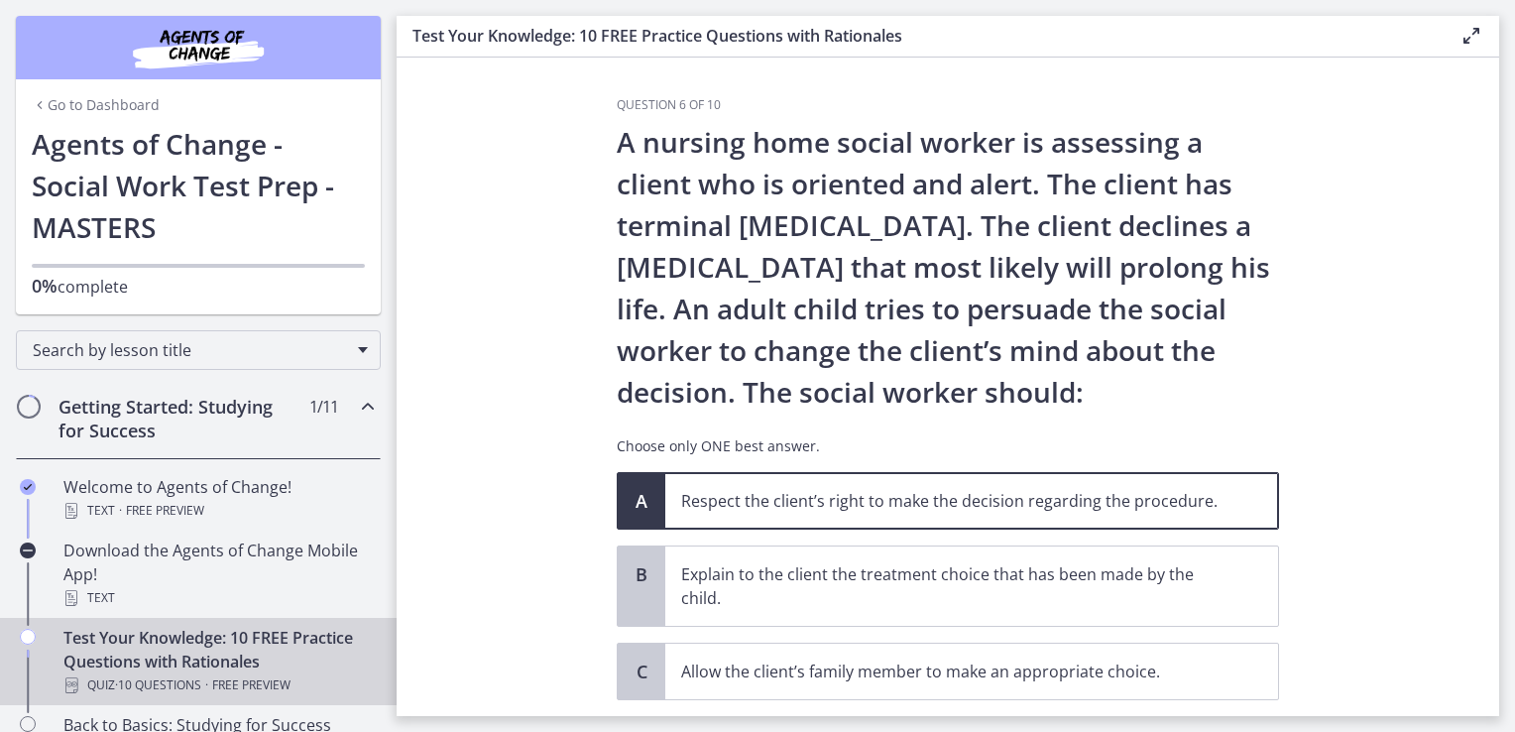
scroll to position [194, 0]
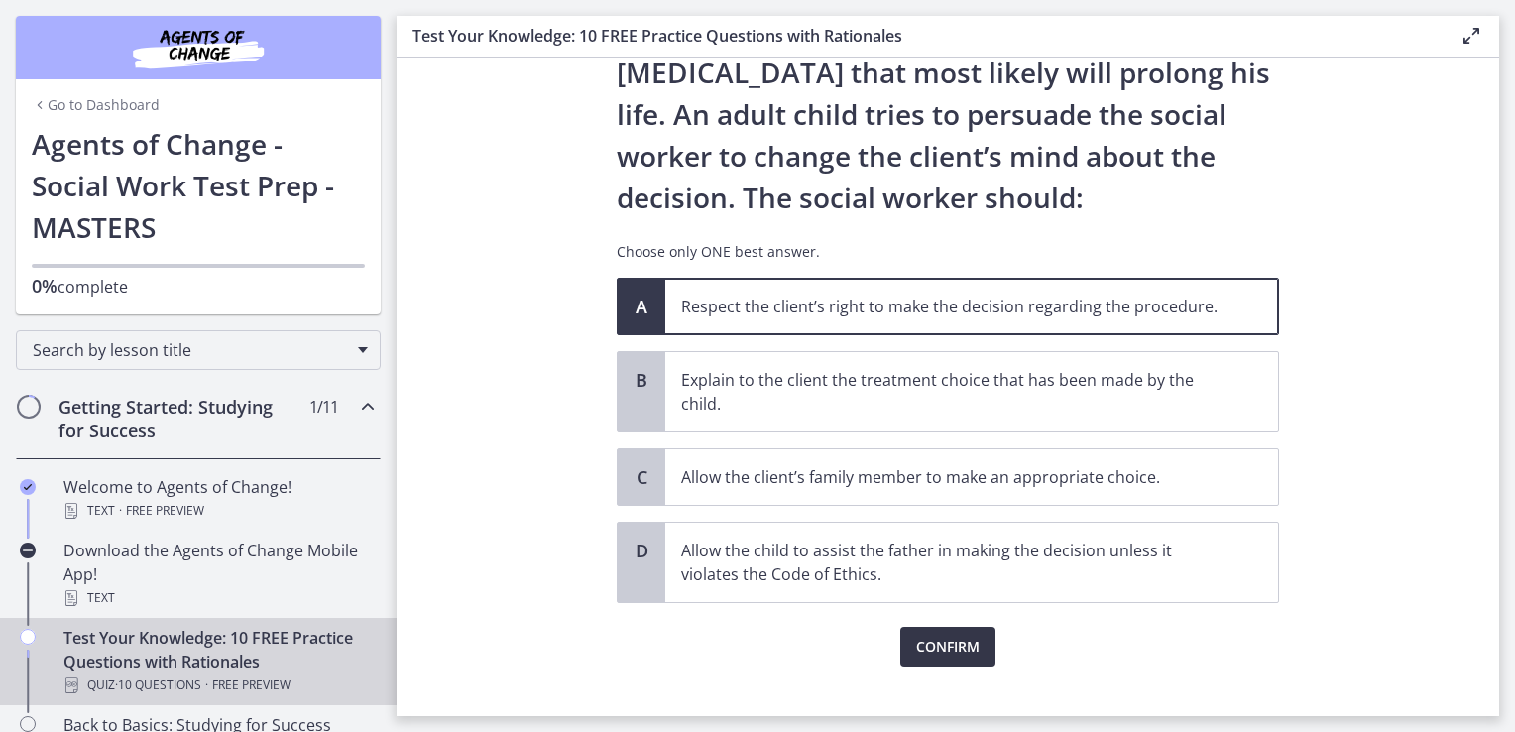
click at [939, 647] on span "Confirm" at bounding box center [947, 646] width 63 height 24
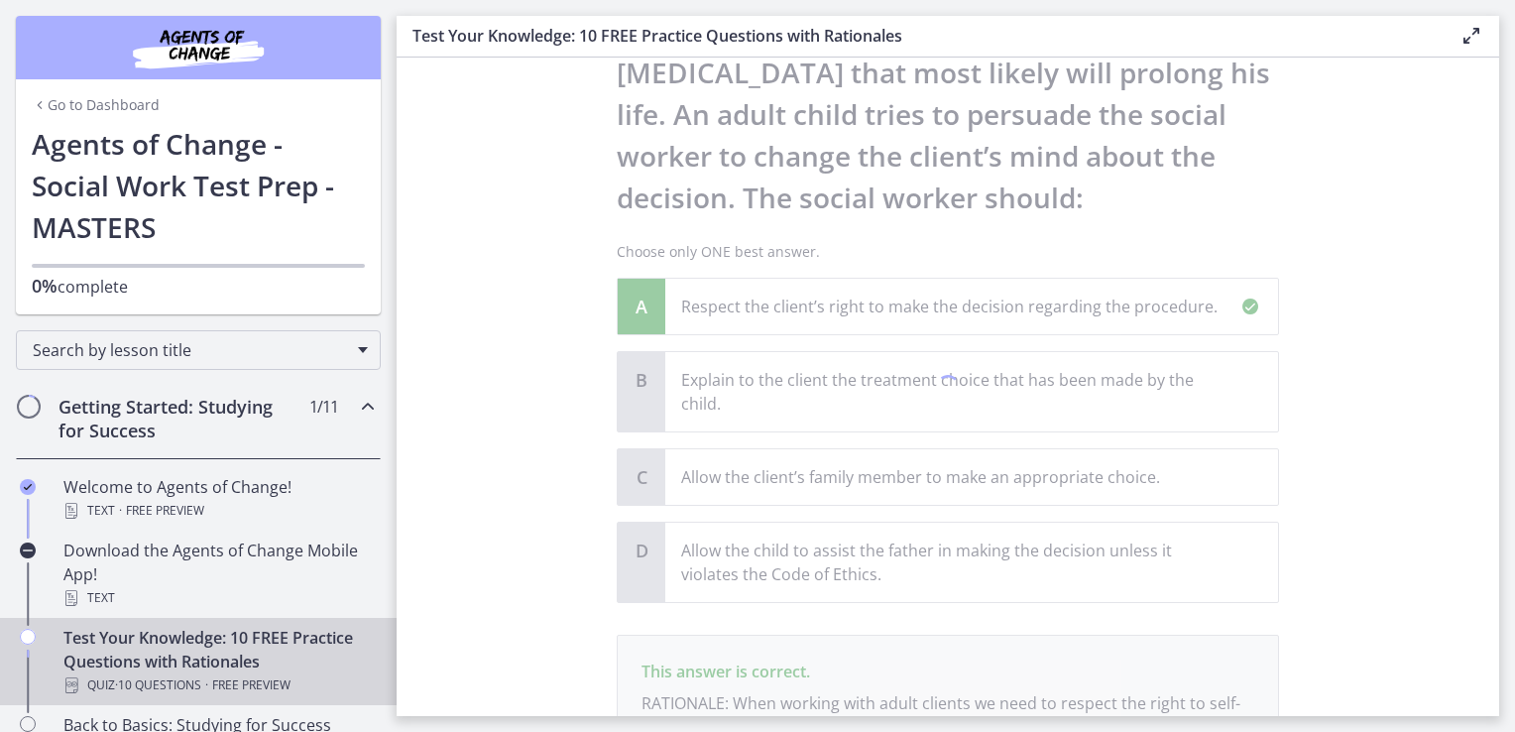
scroll to position [429, 0]
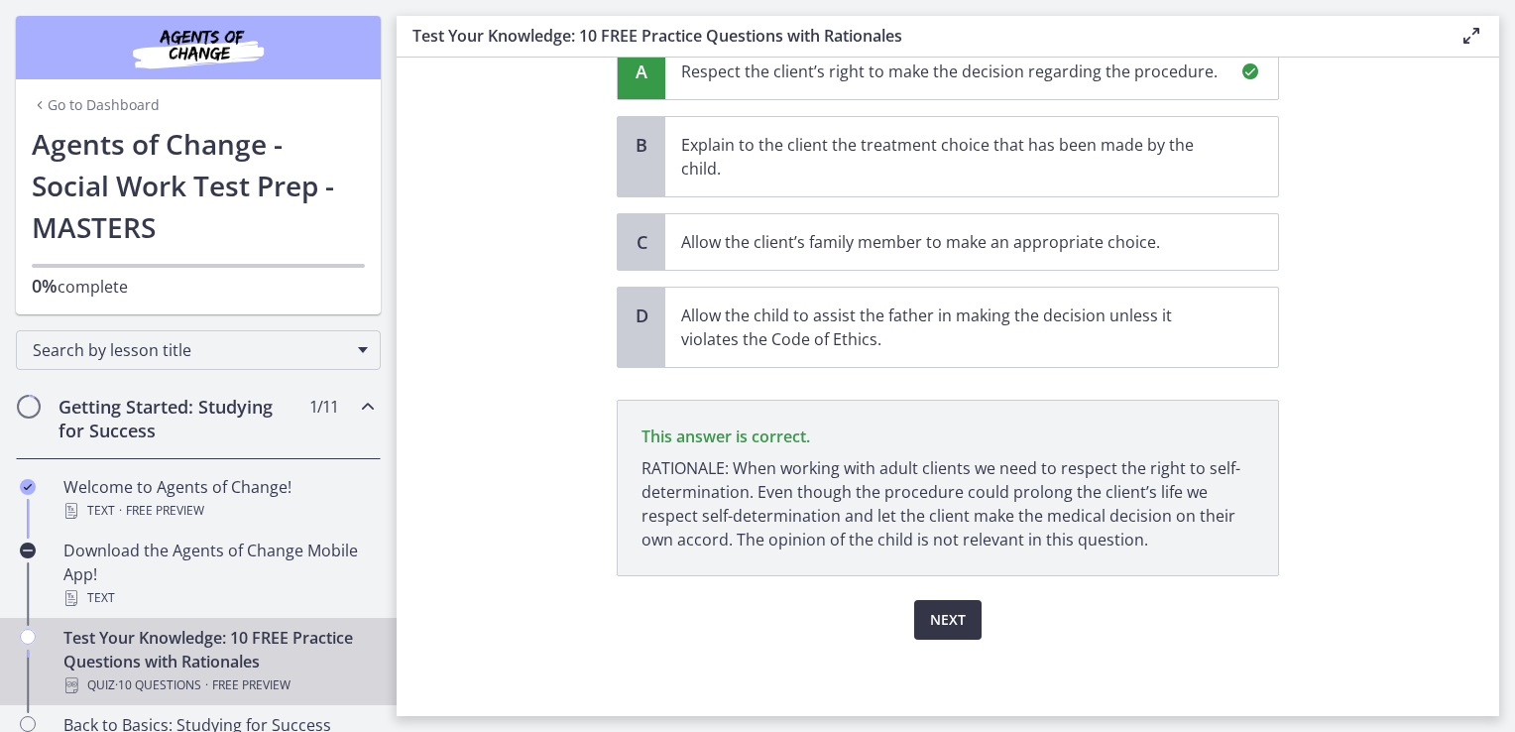
click at [938, 617] on span "Next" at bounding box center [948, 620] width 36 height 24
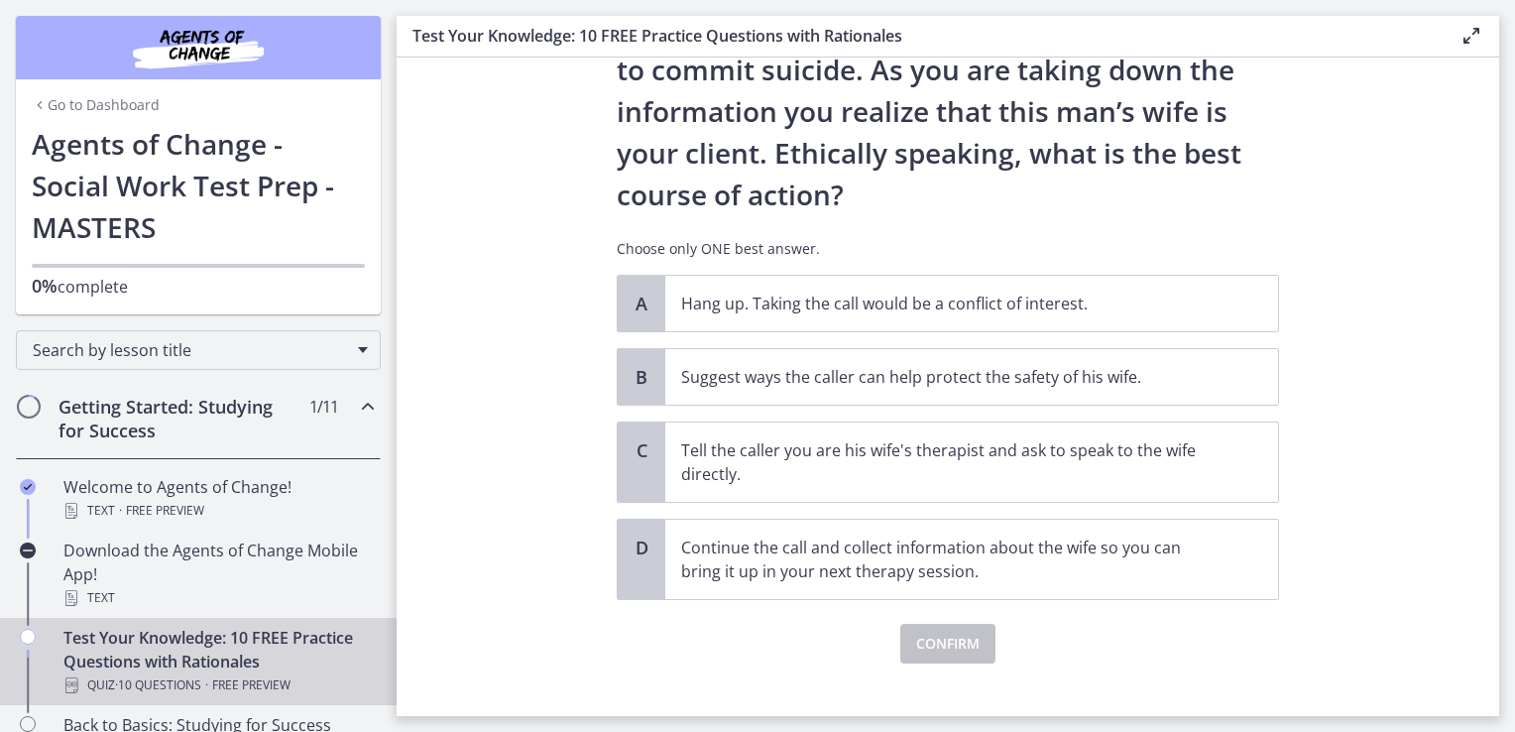
scroll to position [242, 0]
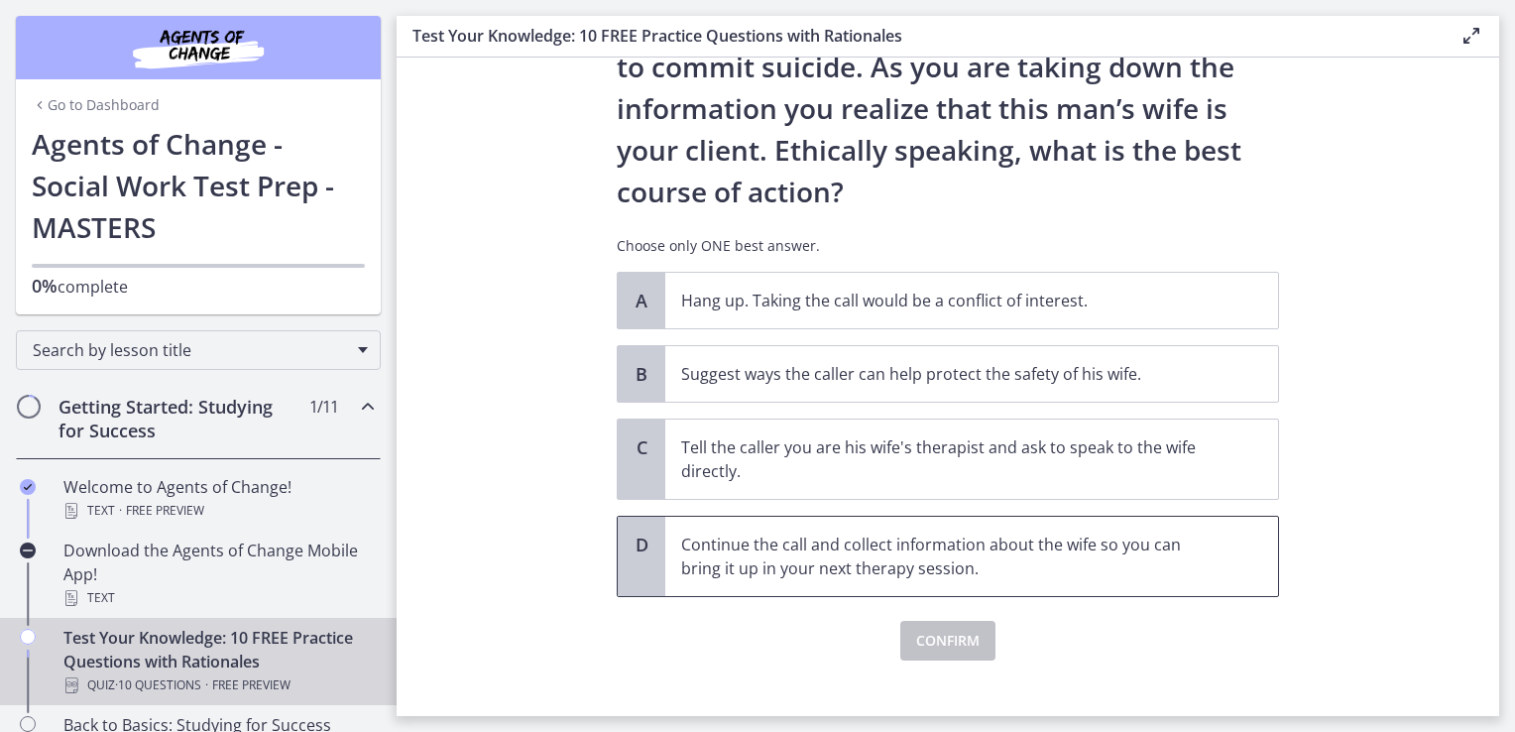
click at [932, 545] on p "Continue the call and collect information about the wife so you can bring it up…" at bounding box center [951, 556] width 541 height 48
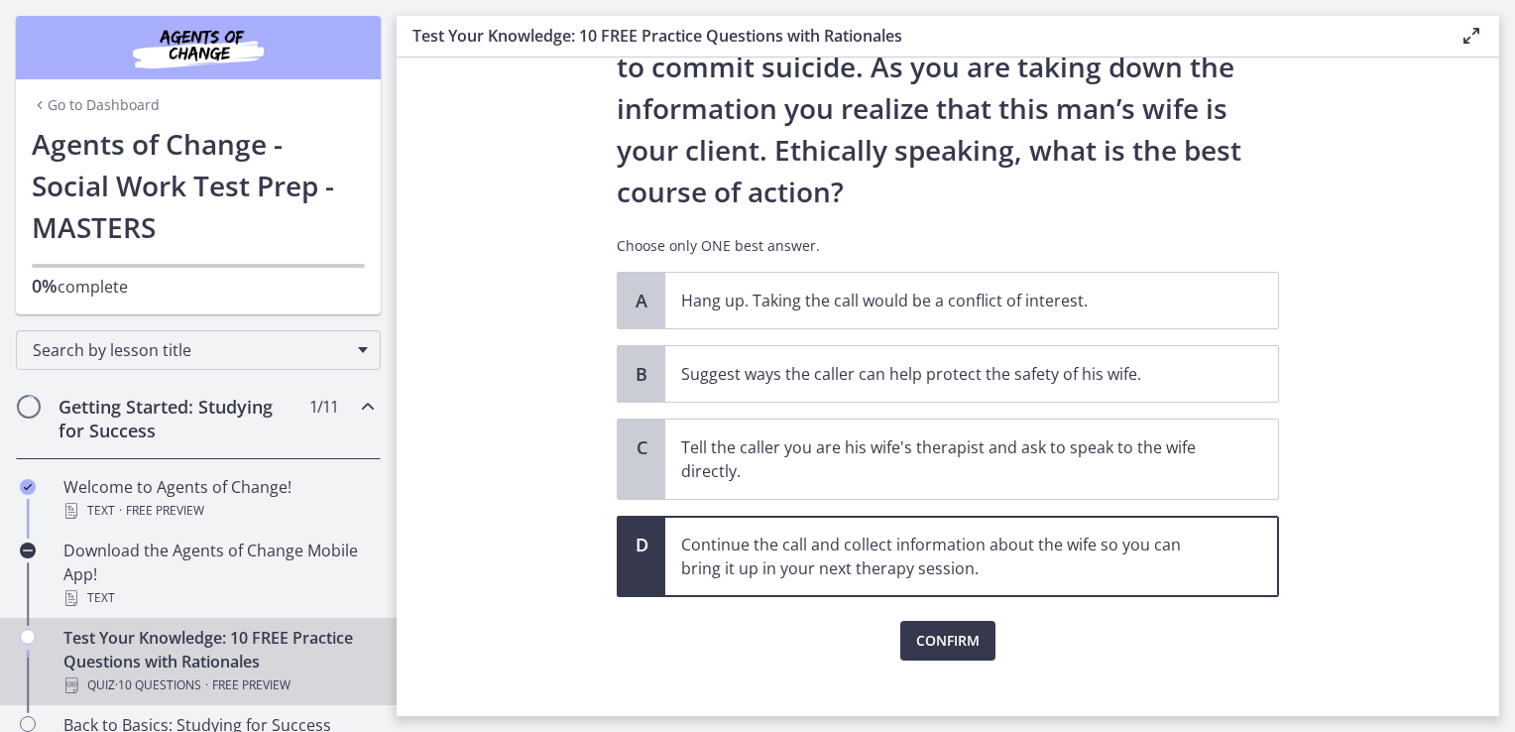
click at [940, 474] on div "Question 7 of 10 You are volunteering to work on a crisis hotline. You receive …" at bounding box center [948, 164] width 694 height 619
click at [940, 656] on button "Confirm" at bounding box center [947, 641] width 95 height 40
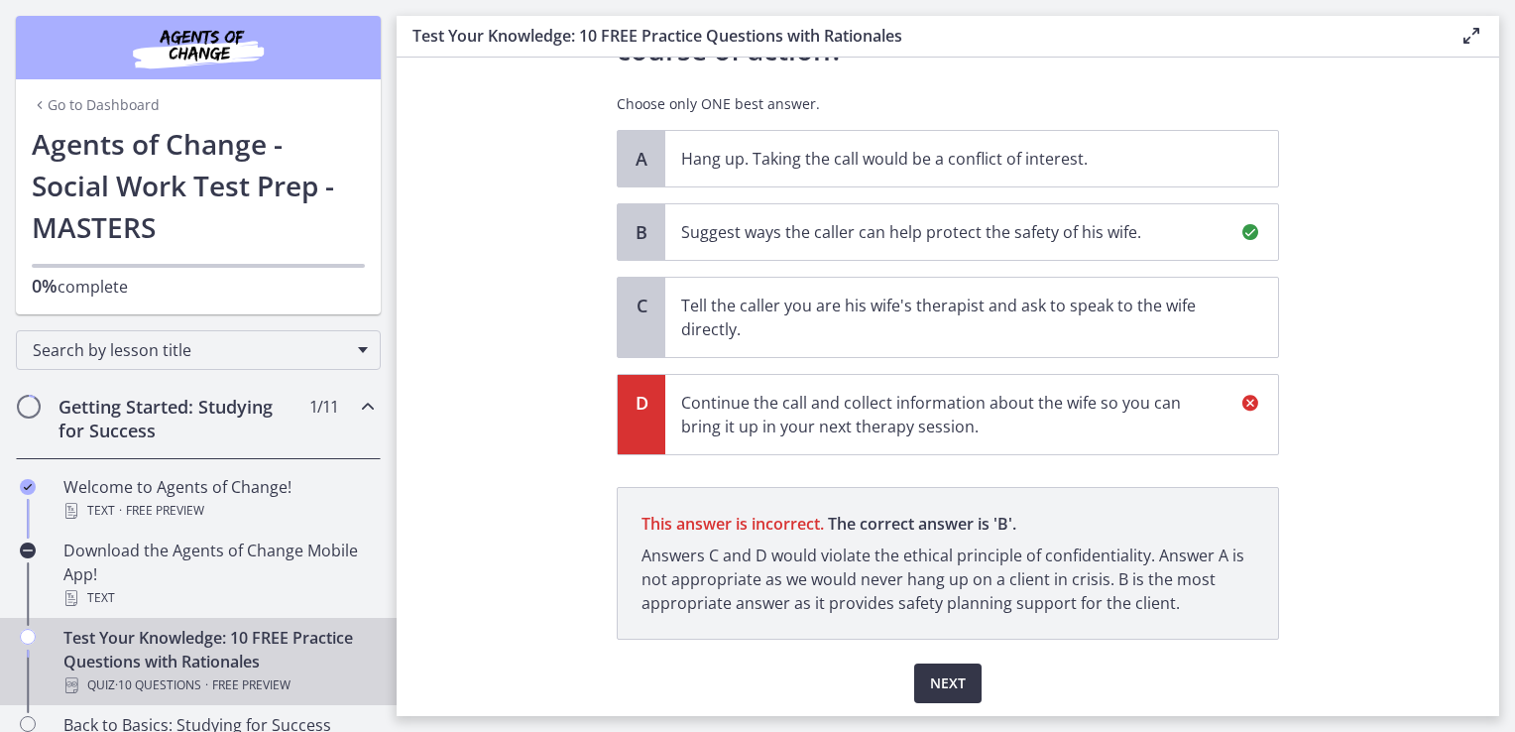
scroll to position [447, 0]
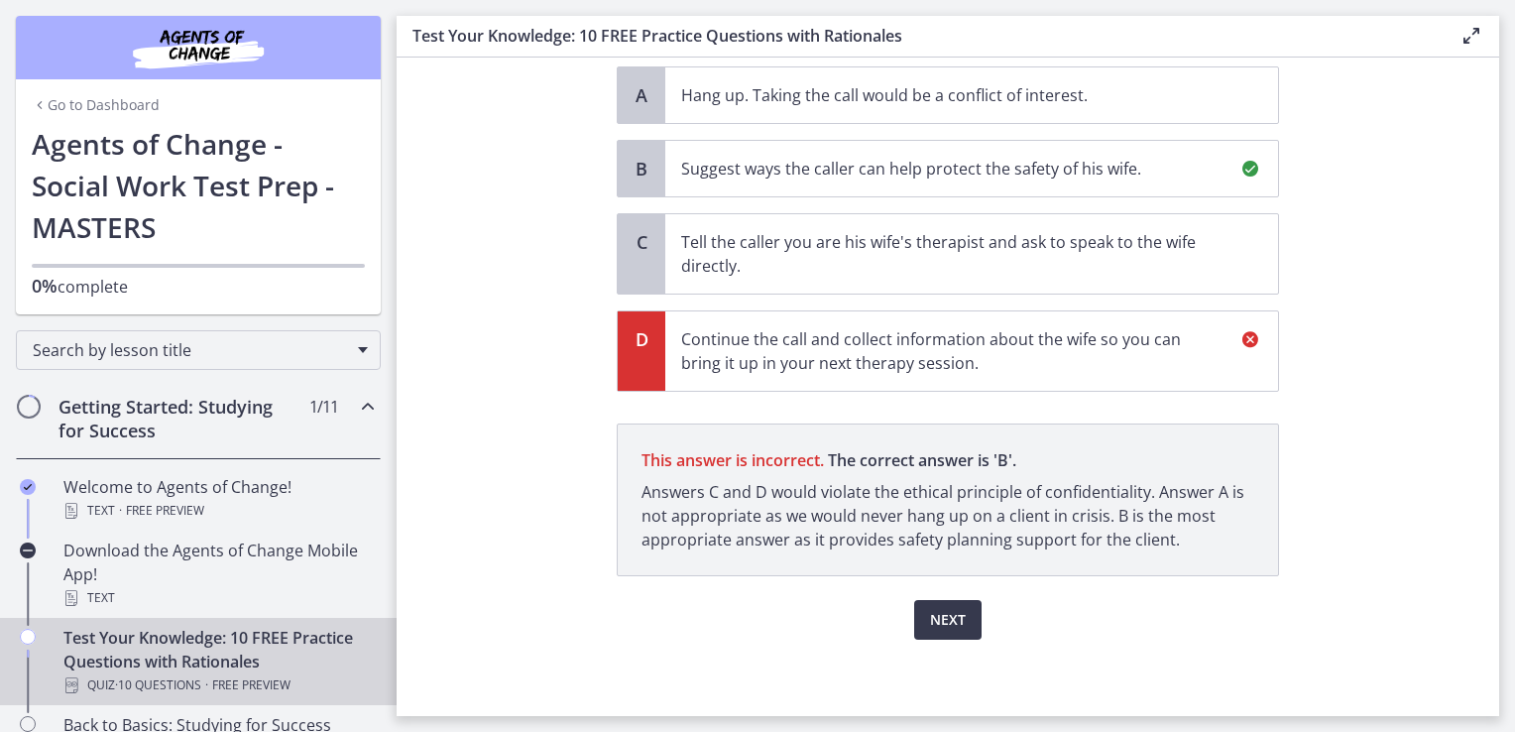
click at [924, 576] on div "Next" at bounding box center [948, 607] width 662 height 63
click at [932, 600] on button "Next" at bounding box center [947, 620] width 67 height 40
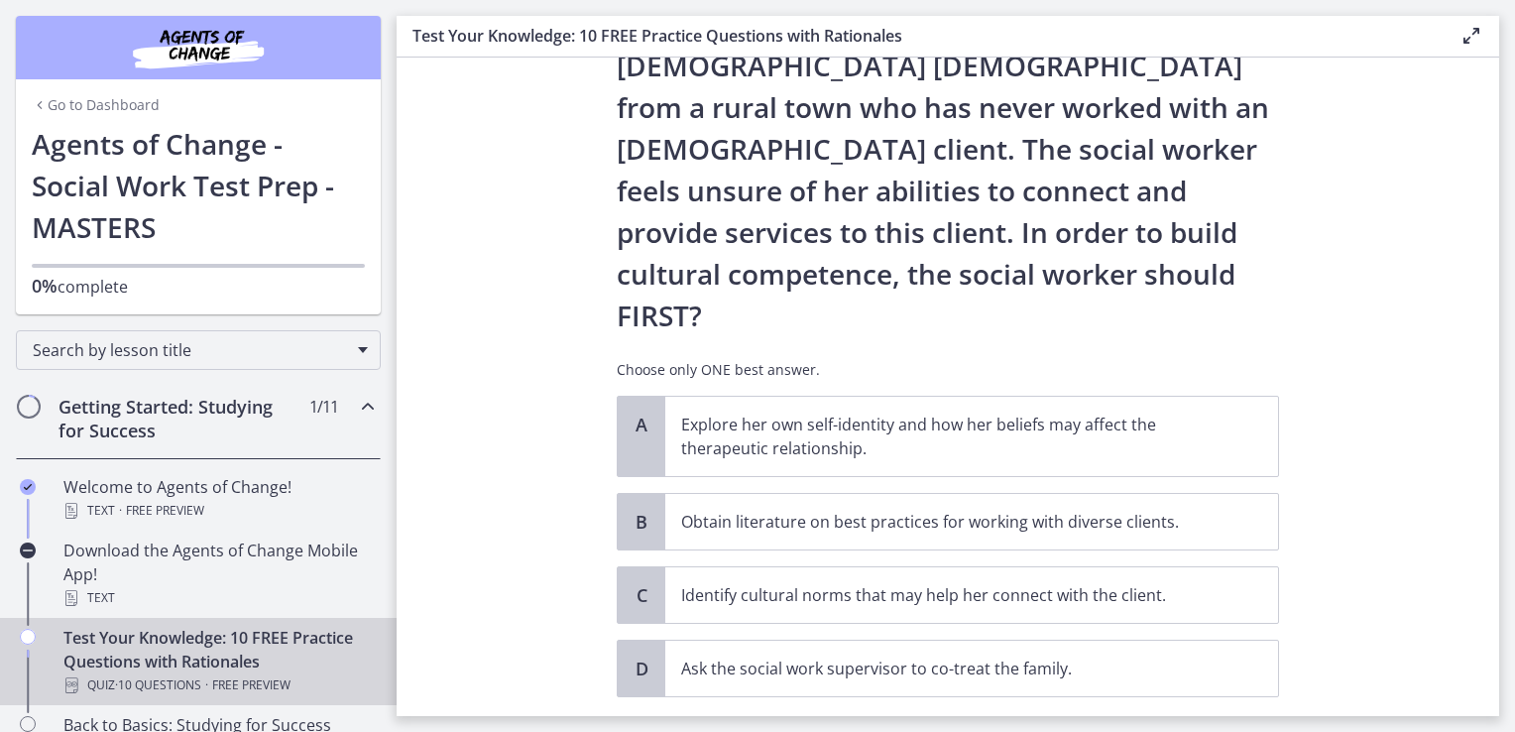
scroll to position [245, 0]
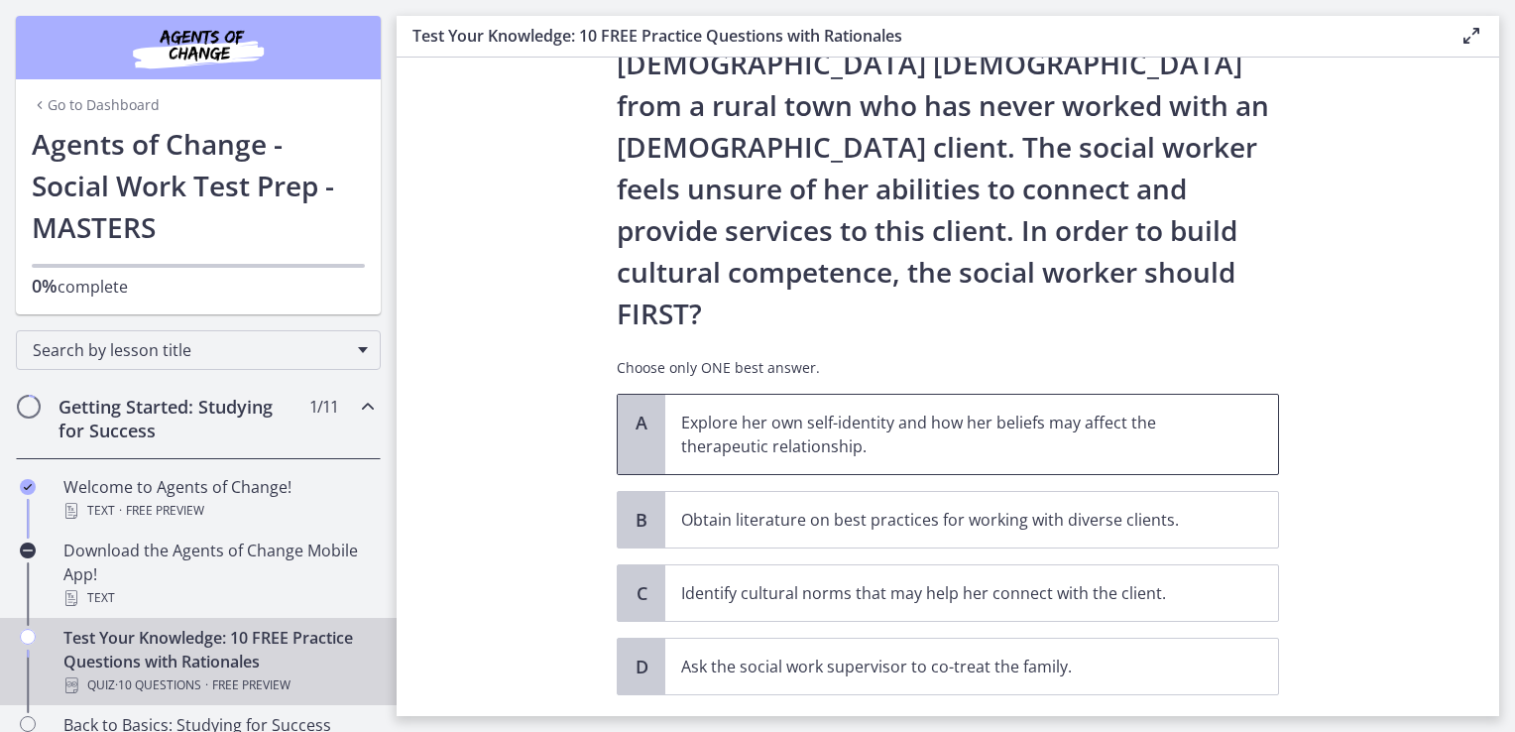
click at [948, 410] on p "Explore her own self-identity and how her beliefs may affect the therapeutic re…" at bounding box center [951, 434] width 541 height 48
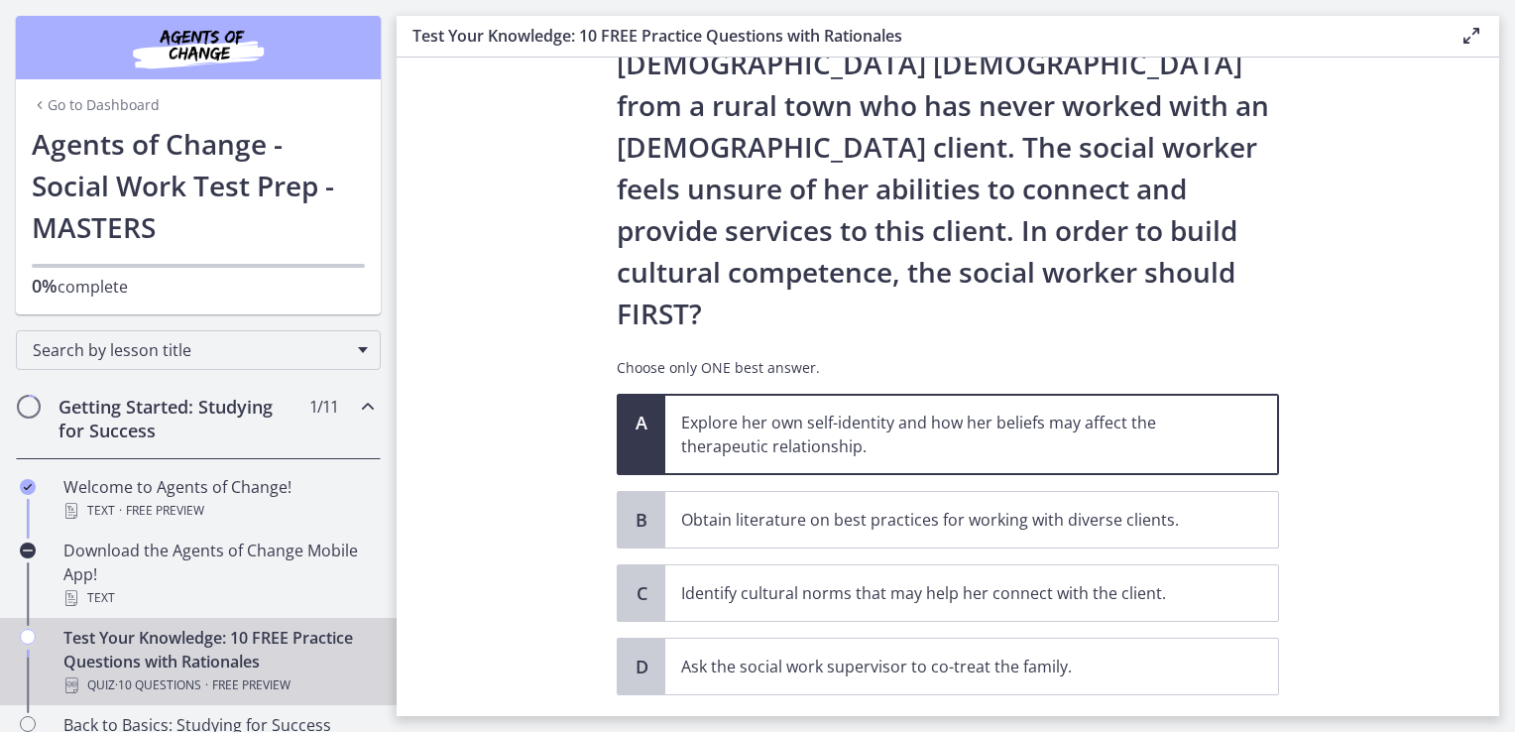
click at [940, 727] on span "Confirm" at bounding box center [947, 739] width 63 height 24
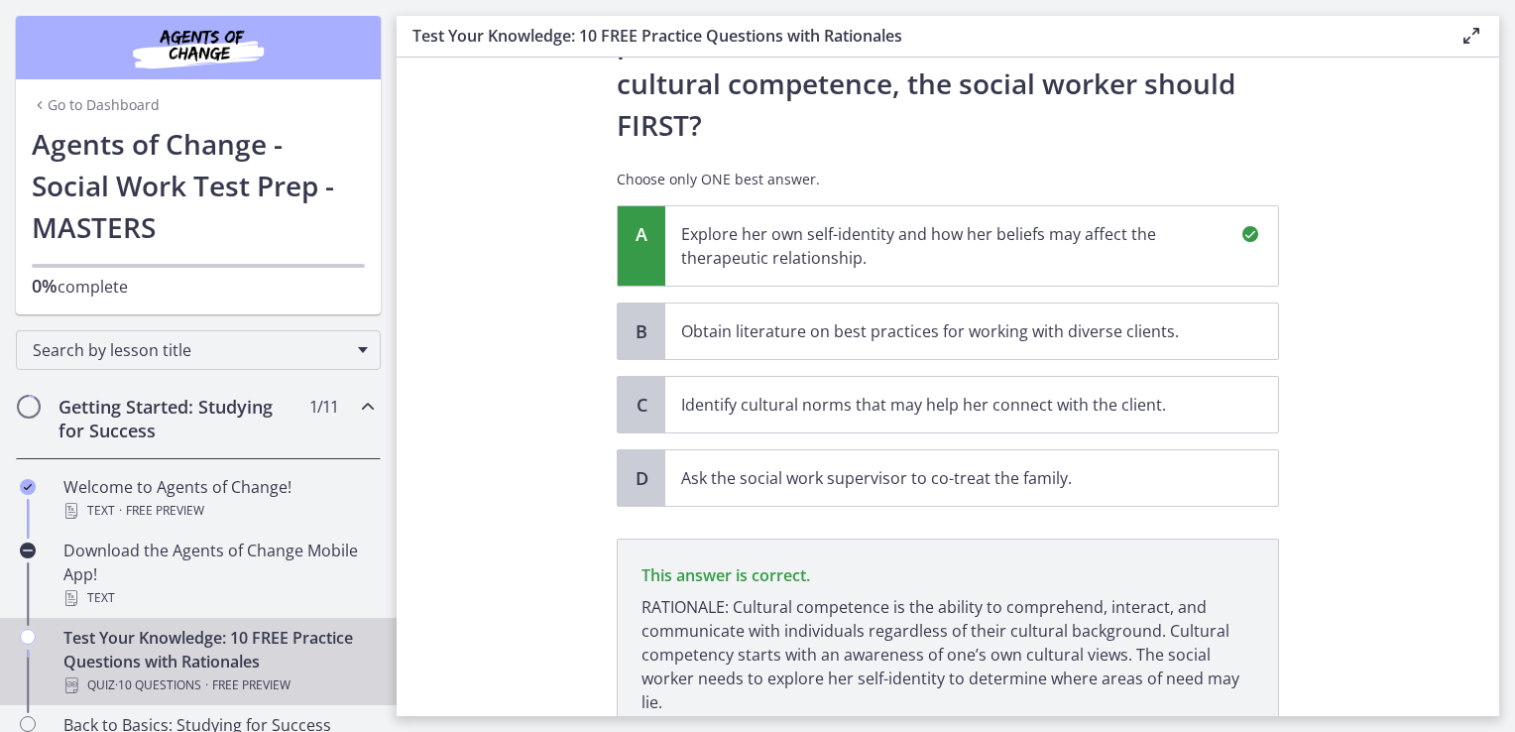
scroll to position [513, 0]
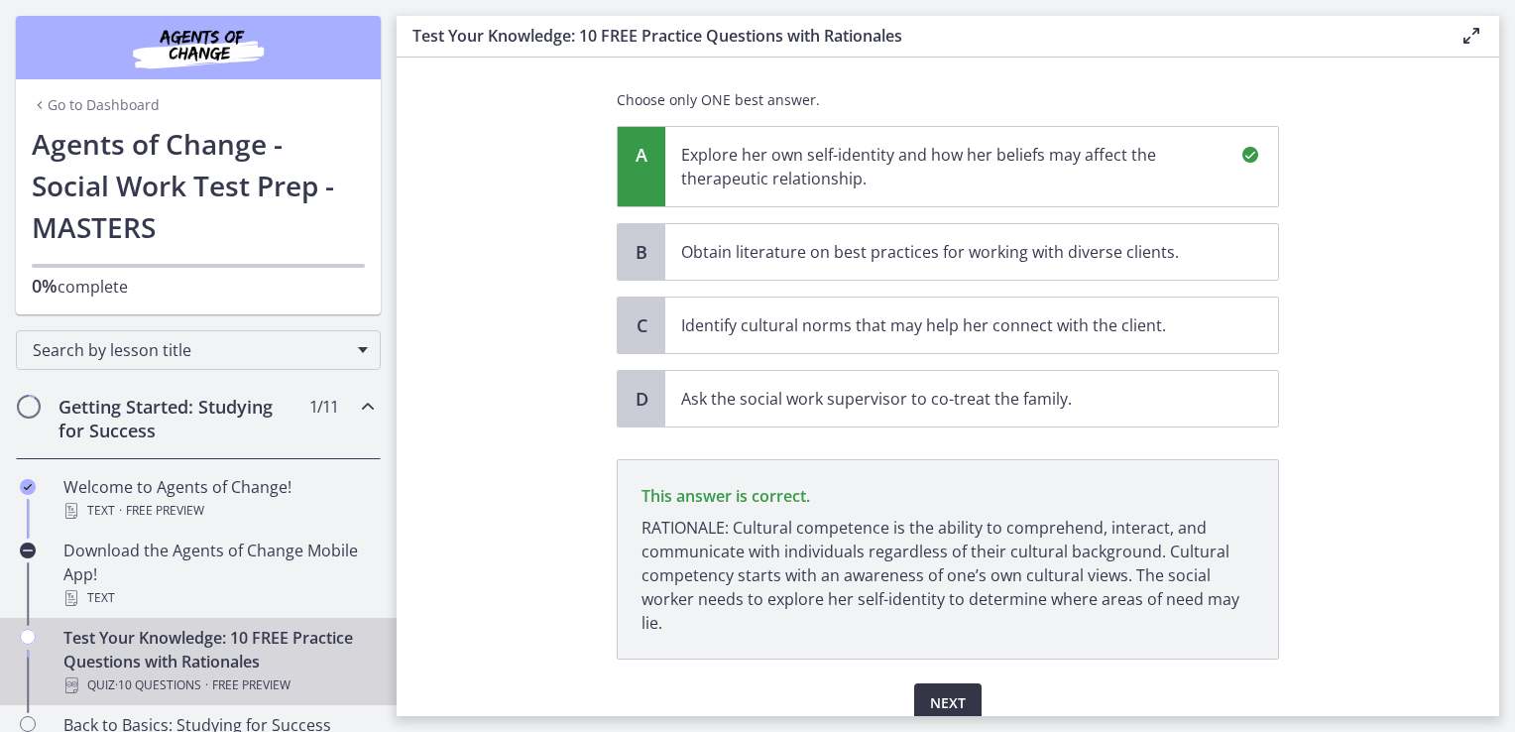
click at [932, 691] on span "Next" at bounding box center [948, 703] width 36 height 24
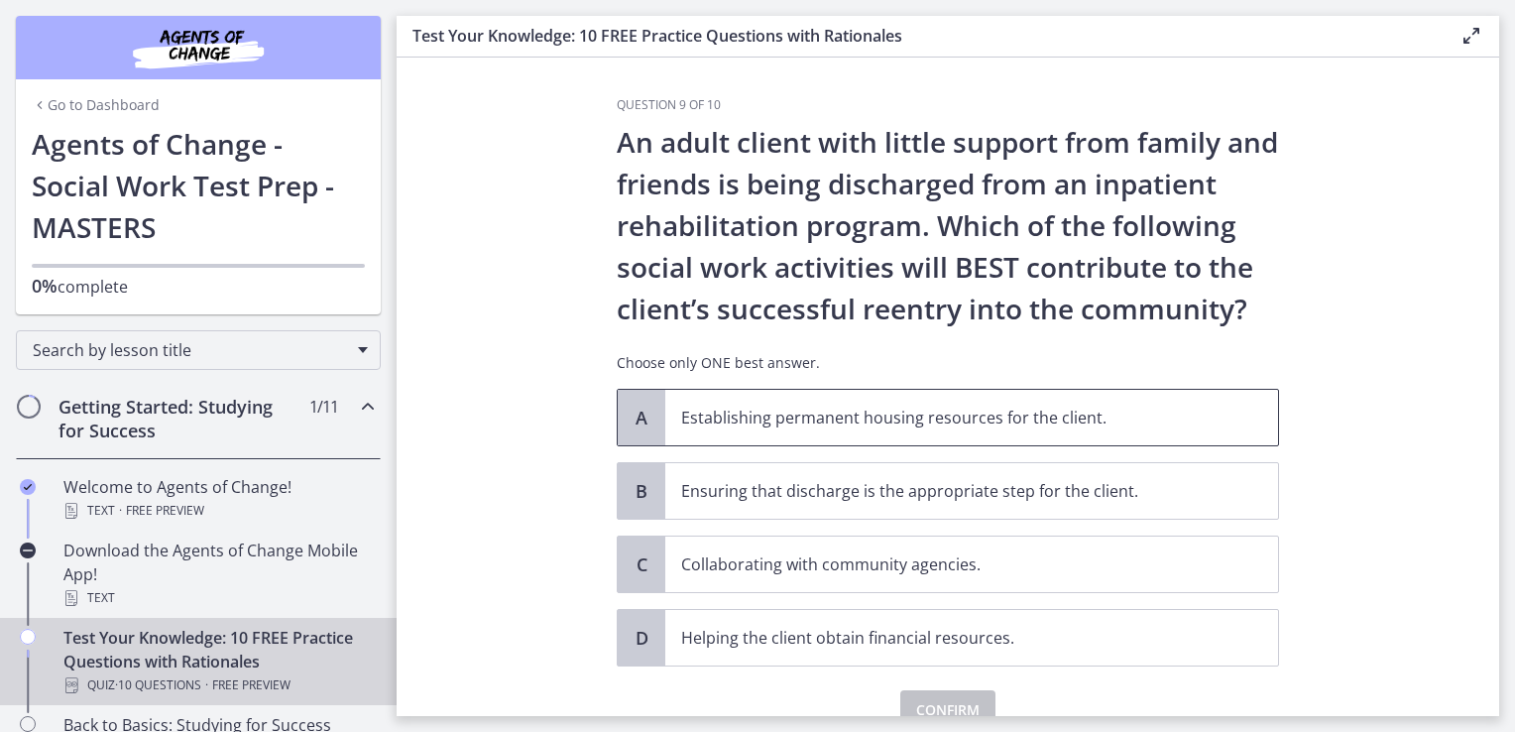
click at [936, 416] on p "Establishing permanent housing resources for the client." at bounding box center [951, 417] width 541 height 24
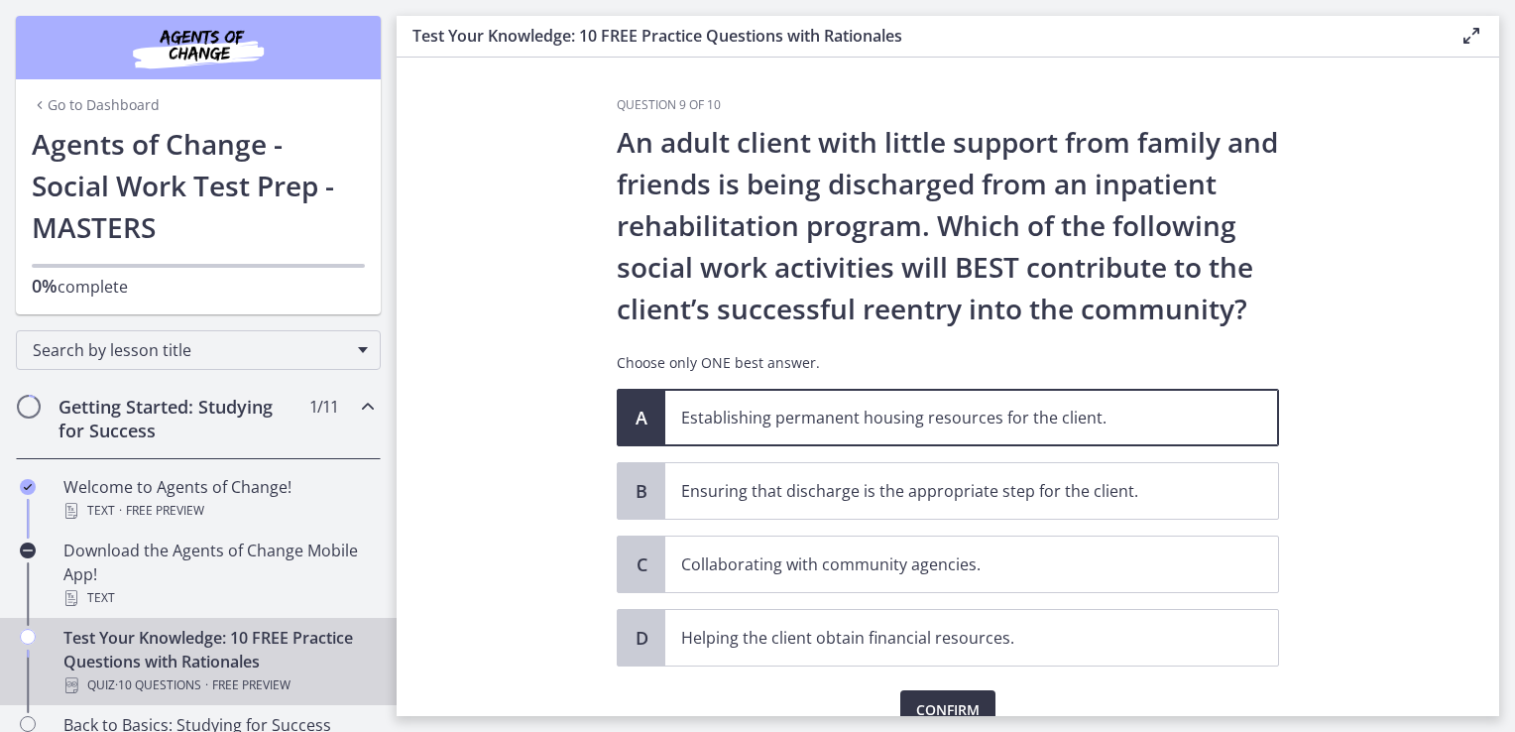
click at [930, 706] on span "Confirm" at bounding box center [947, 710] width 63 height 24
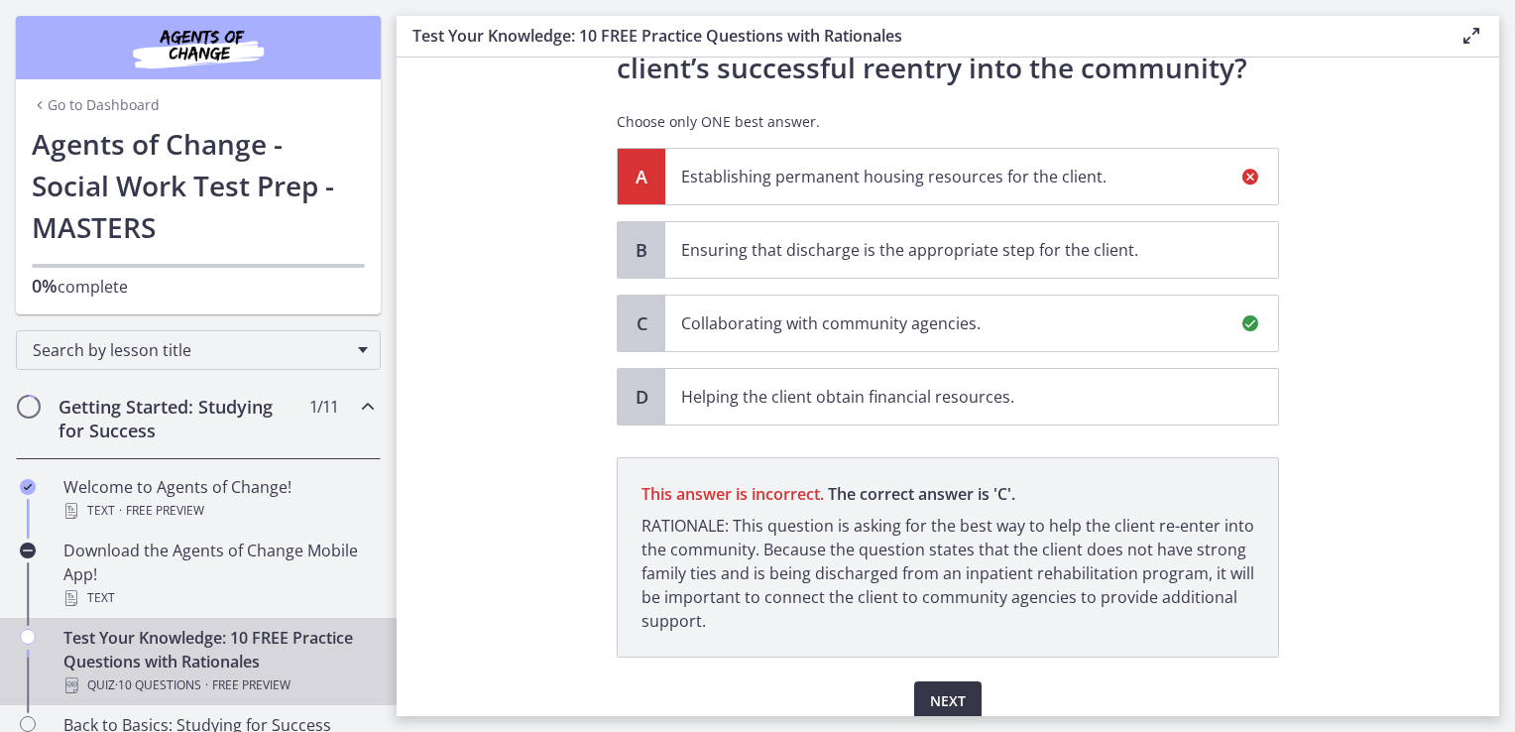
scroll to position [322, 0]
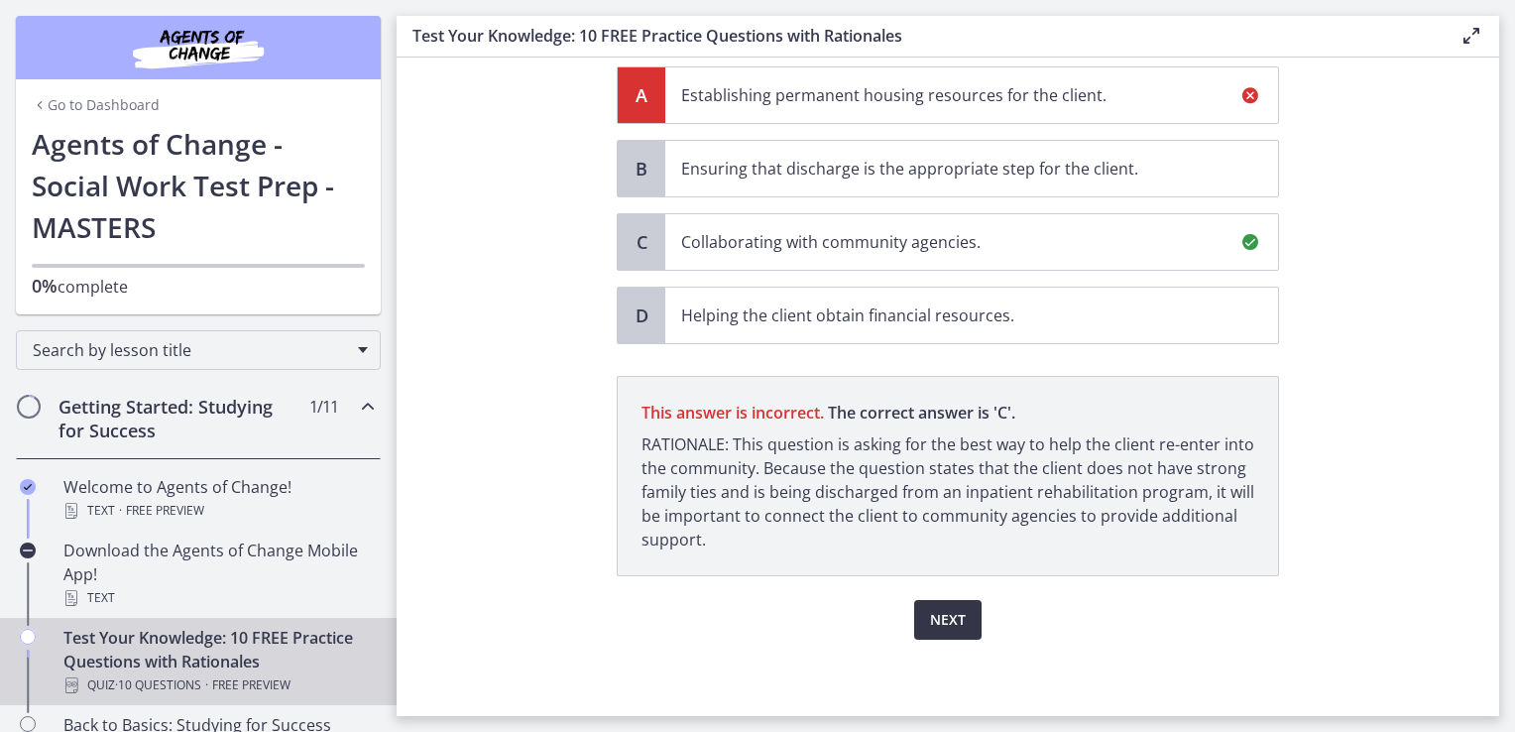
click at [930, 608] on span "Next" at bounding box center [948, 620] width 36 height 24
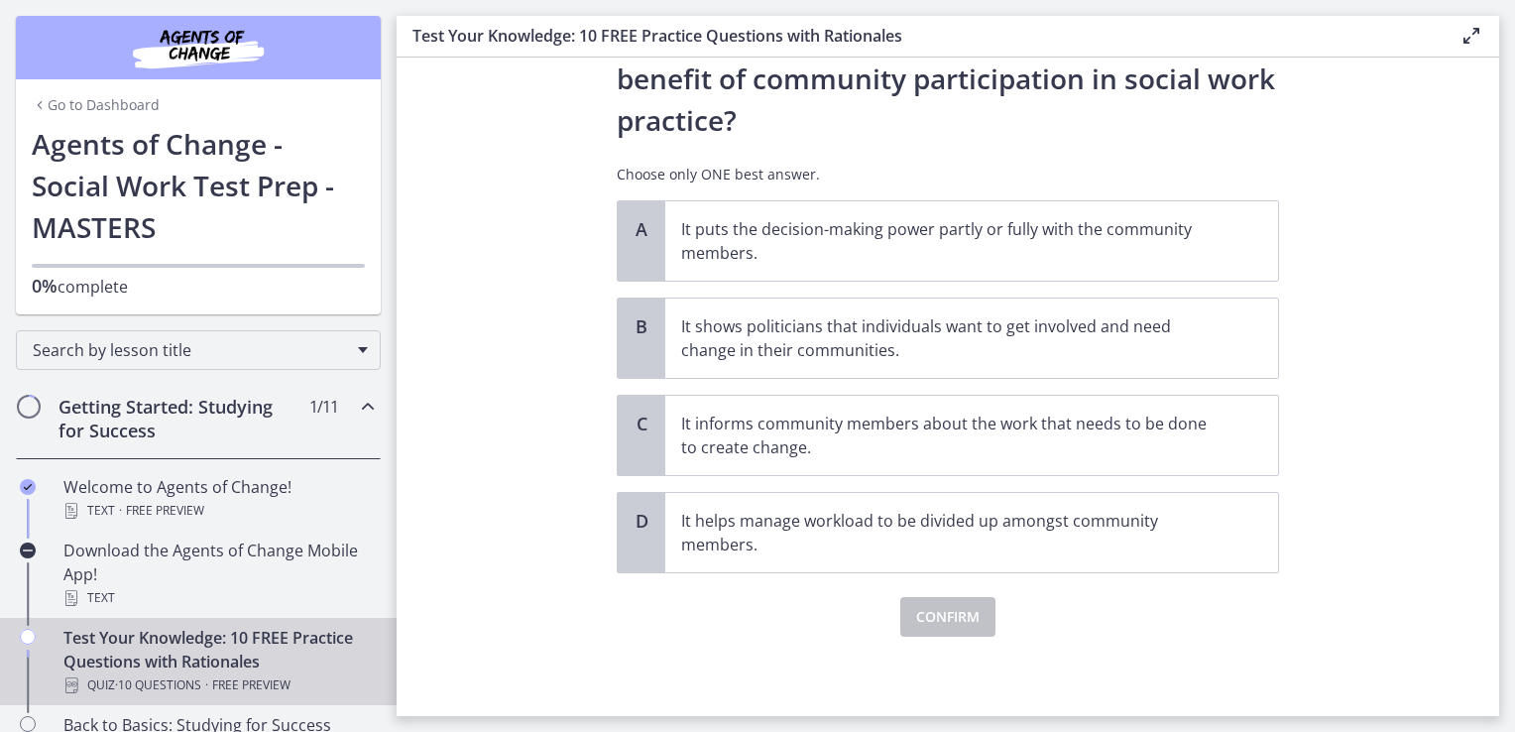
scroll to position [0, 0]
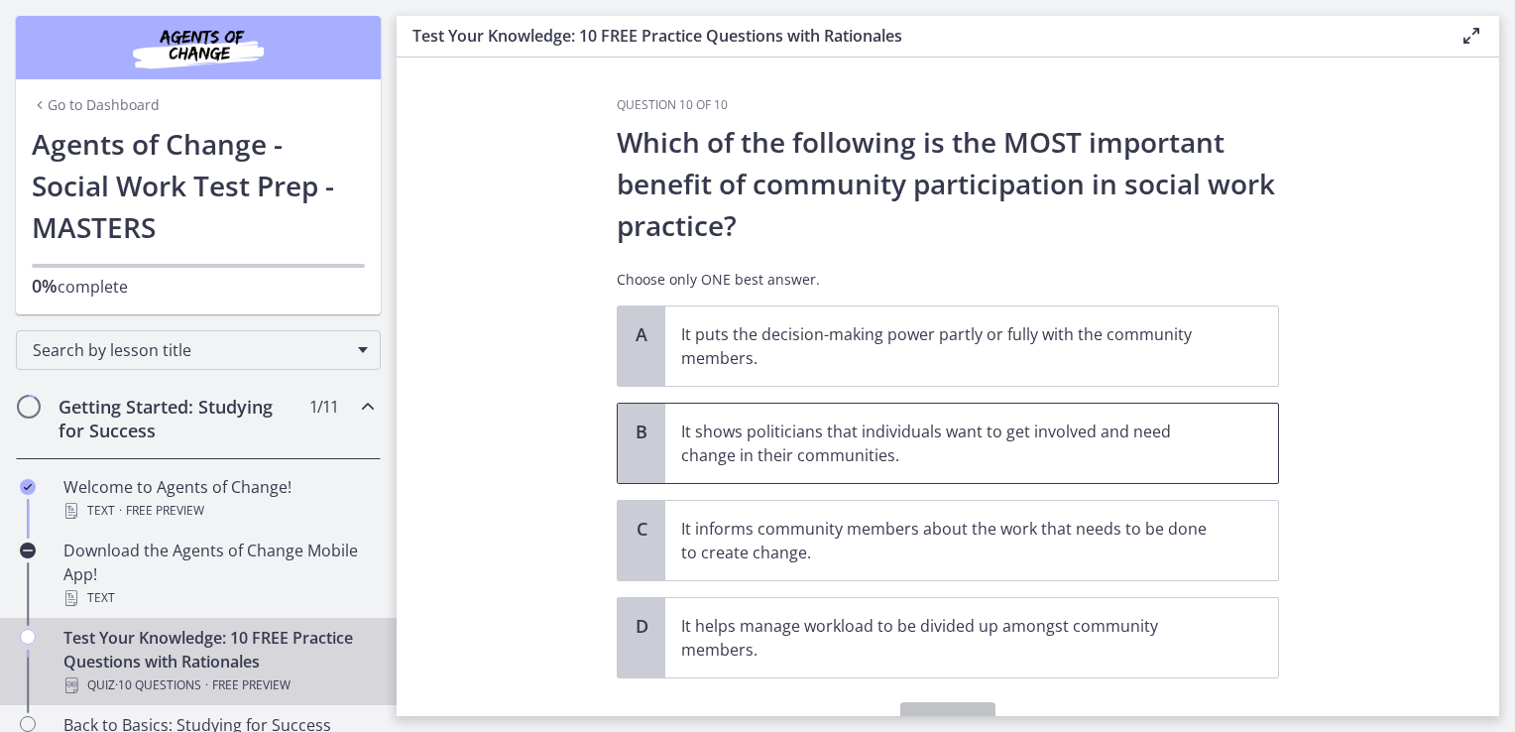
click at [912, 460] on p "It shows politicians that individuals want to get involved and need change in t…" at bounding box center [951, 443] width 541 height 48
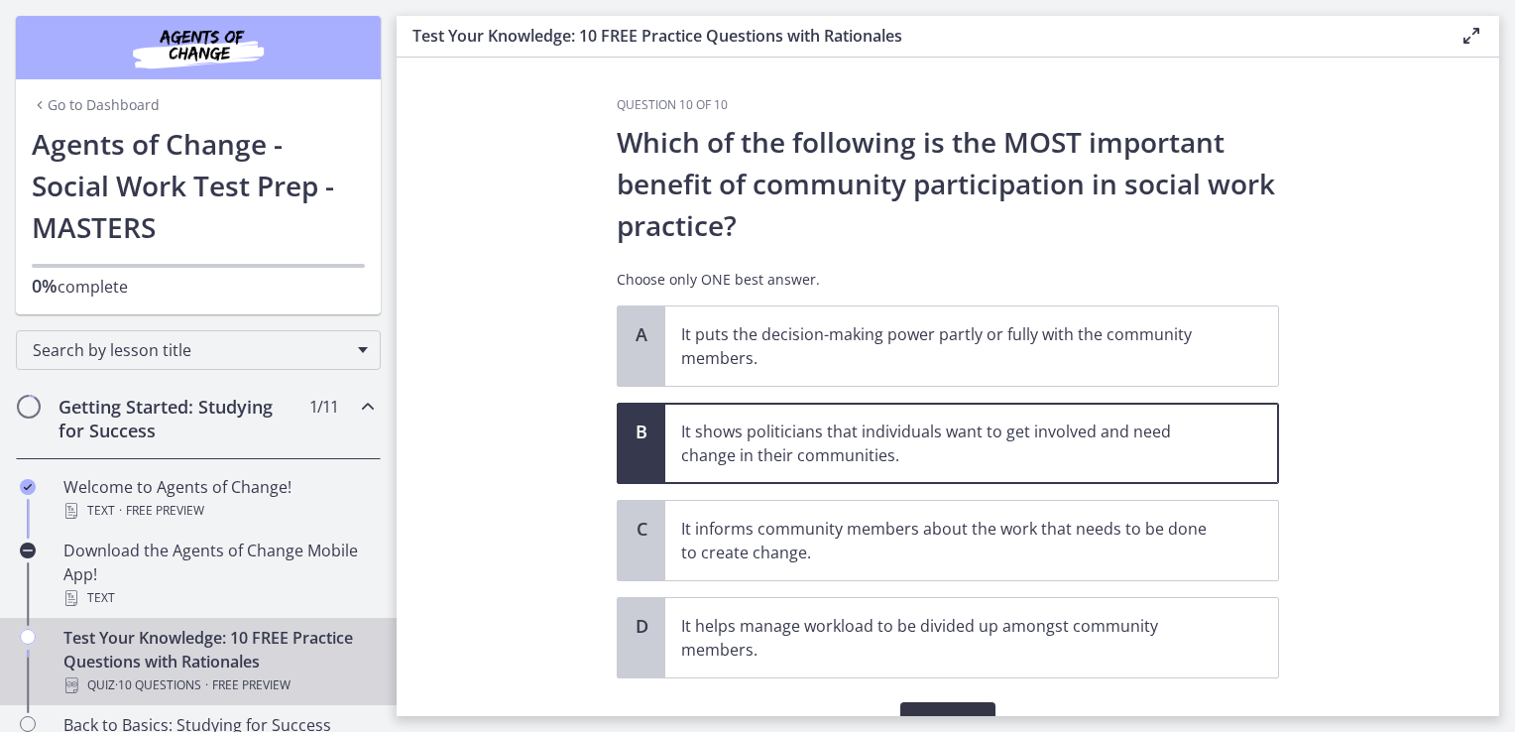
click at [937, 704] on button "Confirm" at bounding box center [947, 722] width 95 height 40
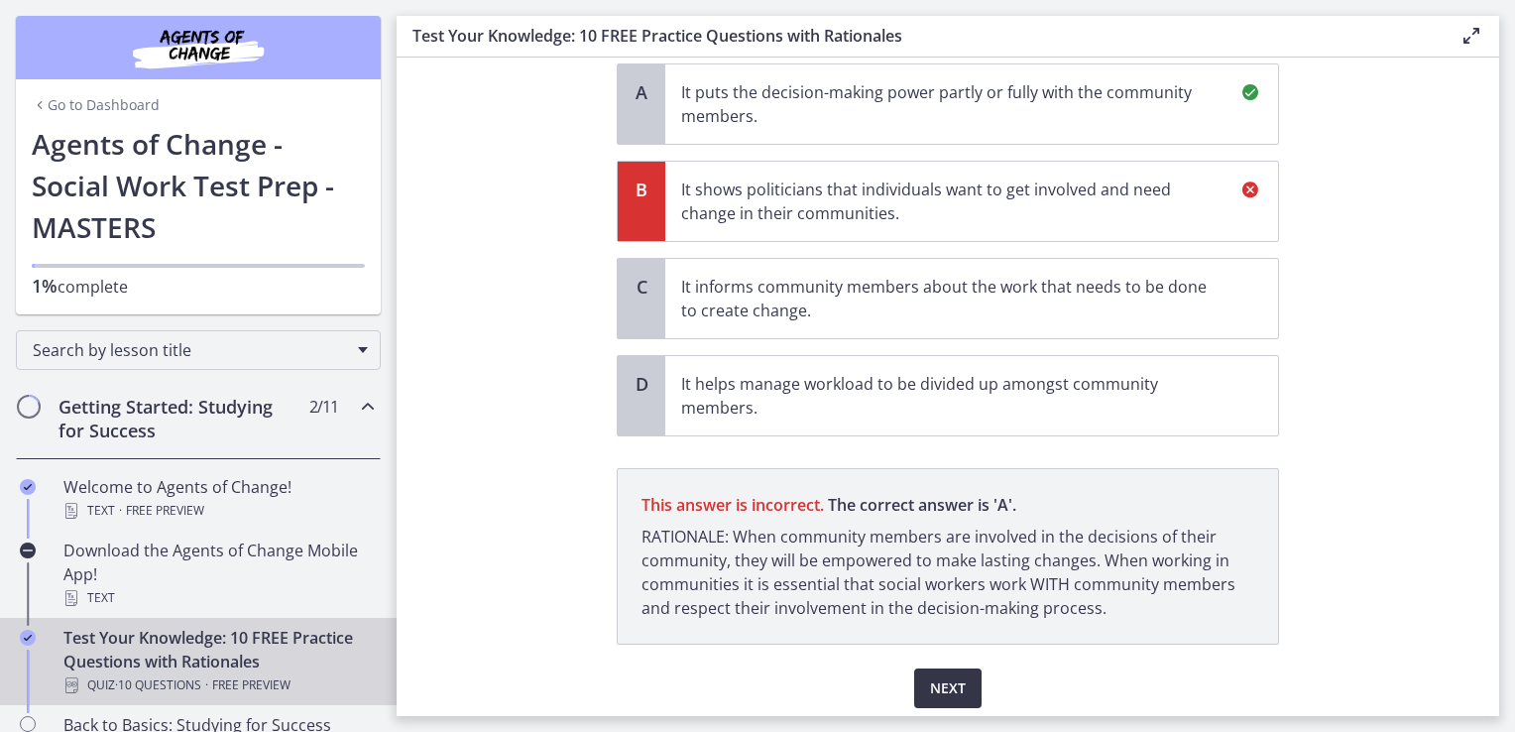
scroll to position [310, 0]
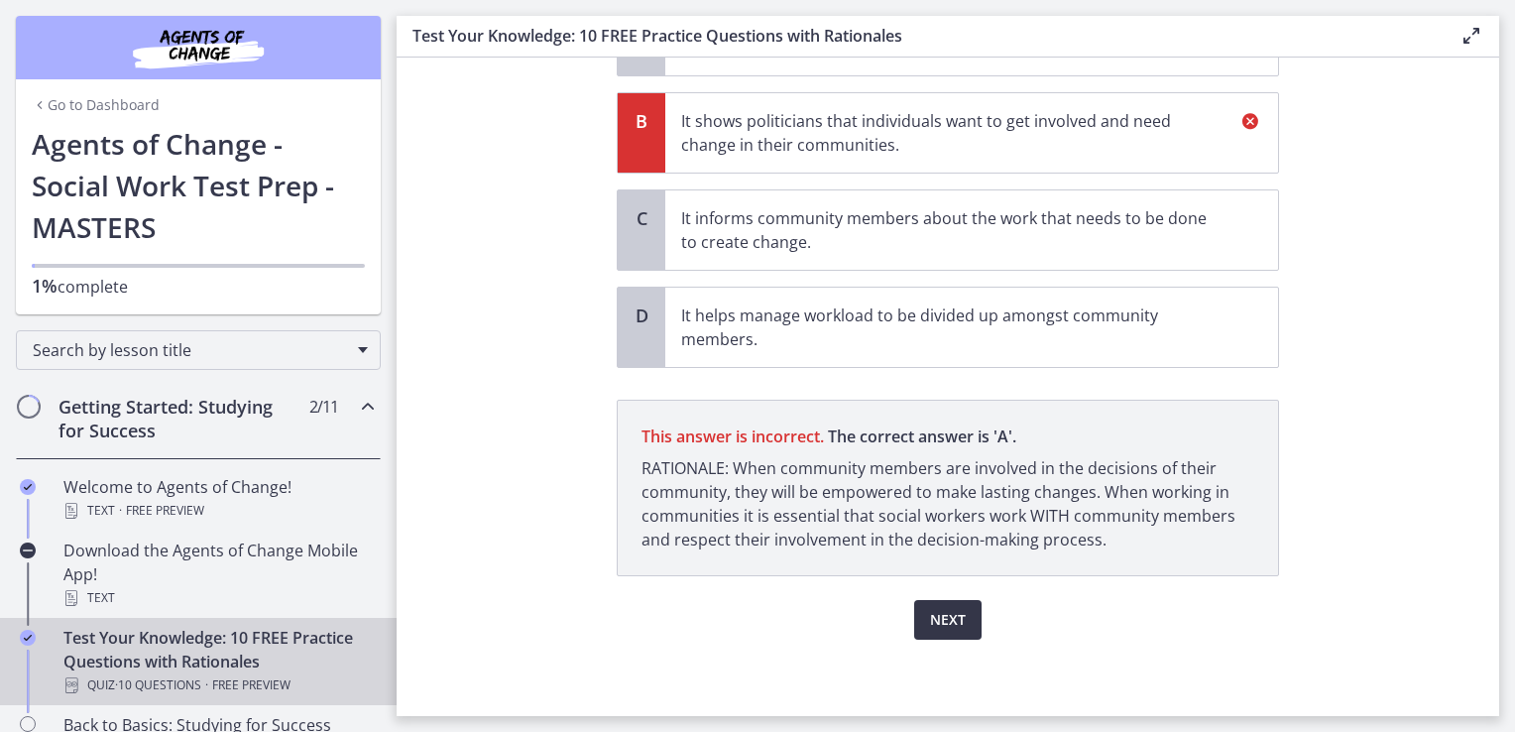
click at [932, 613] on span "Next" at bounding box center [948, 620] width 36 height 24
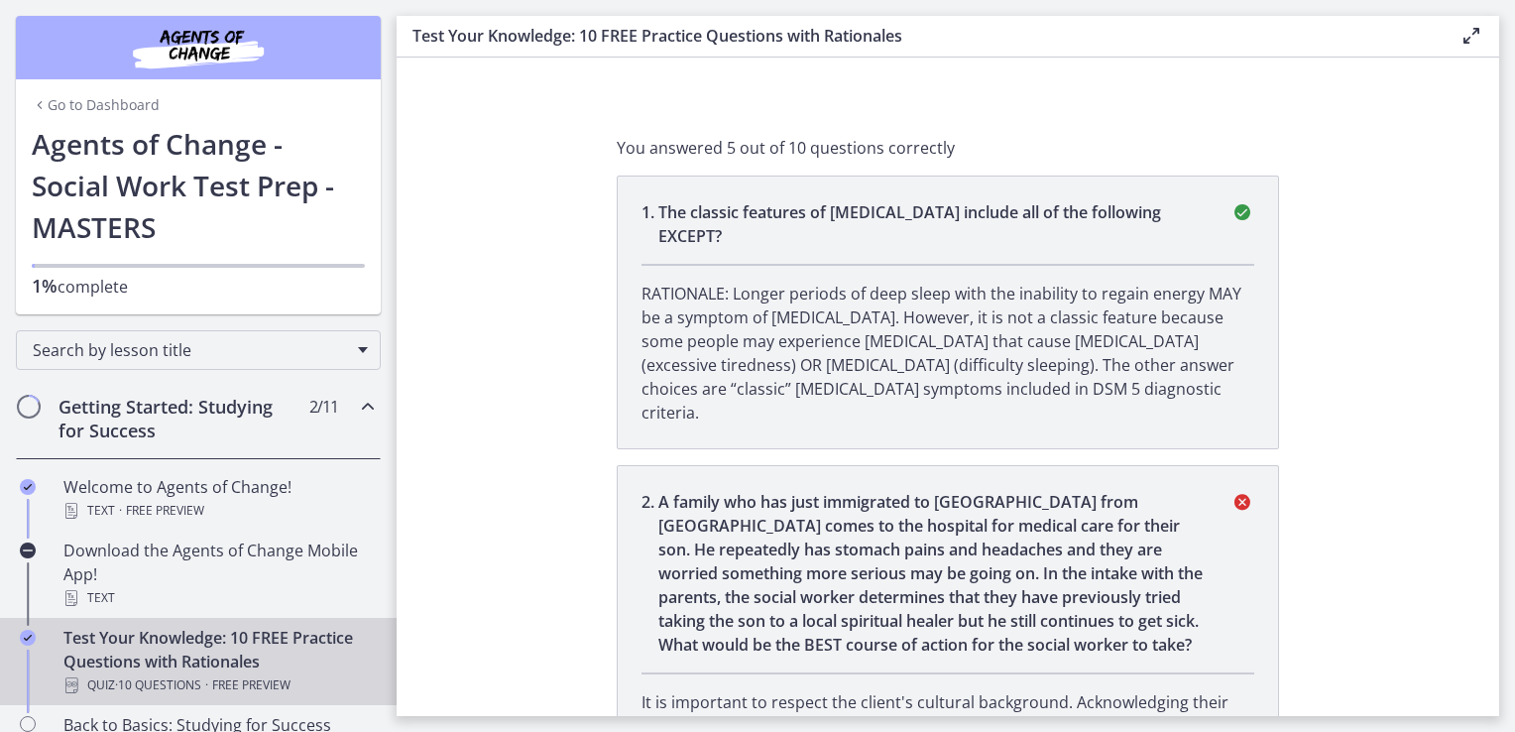
scroll to position [0, 0]
